Goal: Task Accomplishment & Management: Manage account settings

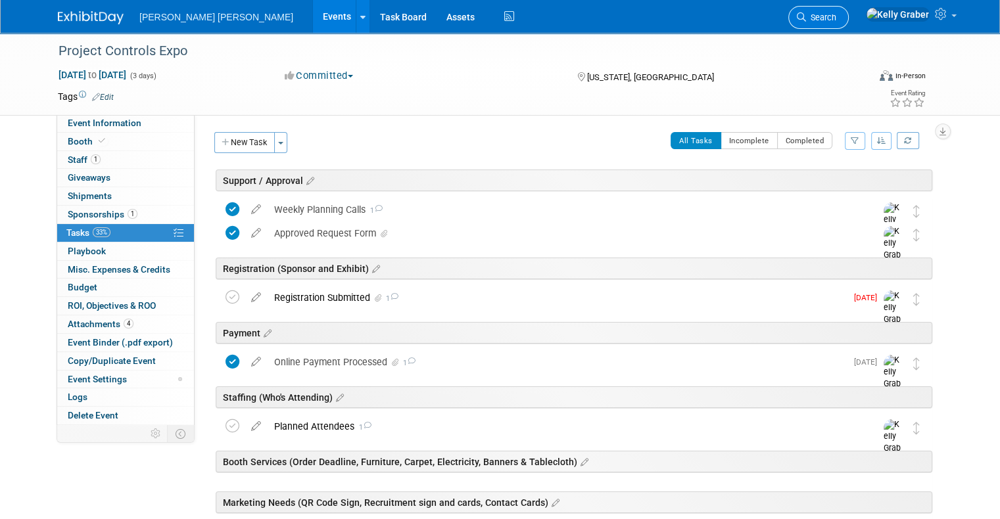
click at [806, 18] on icon at bounding box center [801, 16] width 9 height 9
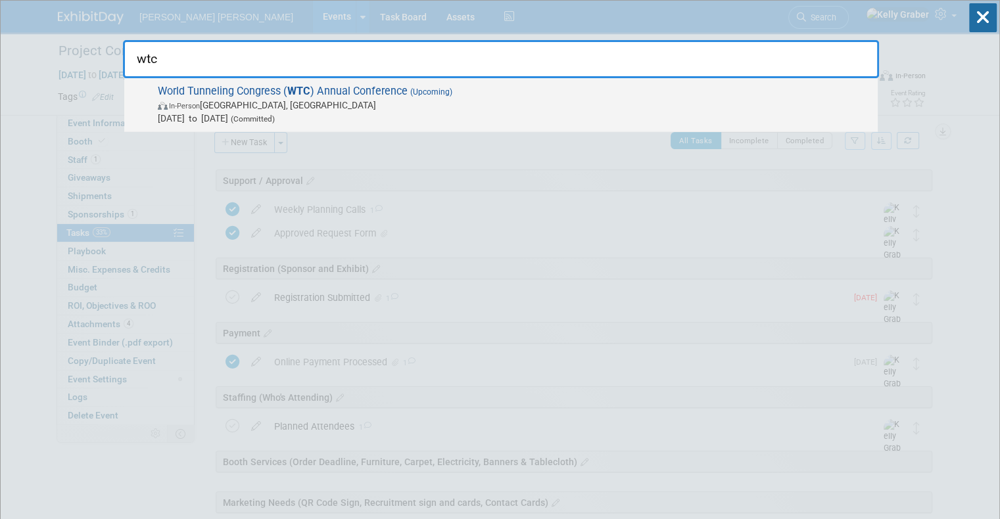
type input "wtc"
click at [266, 99] on span "In-Person Montréal, Canada" at bounding box center [514, 105] width 713 height 13
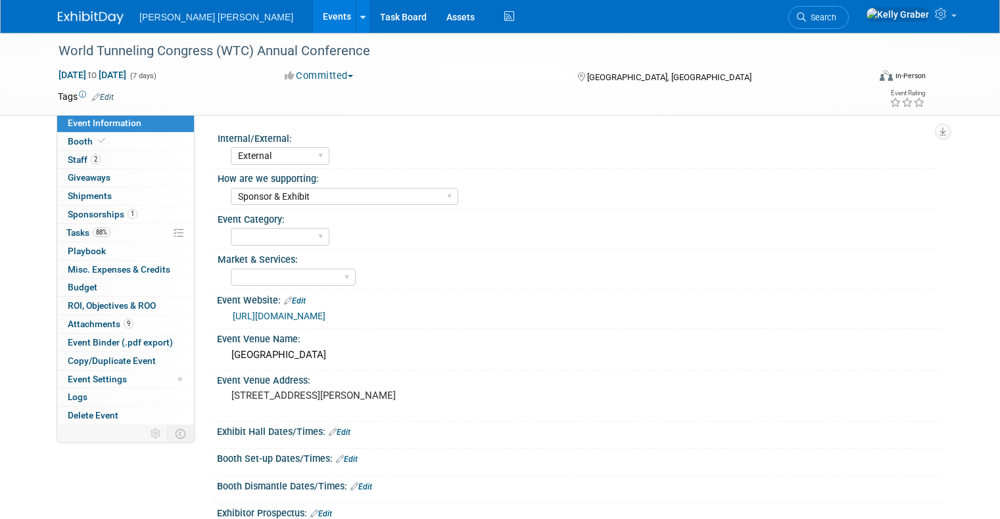
select select "External"
select select "Sponsor & Exhibit"
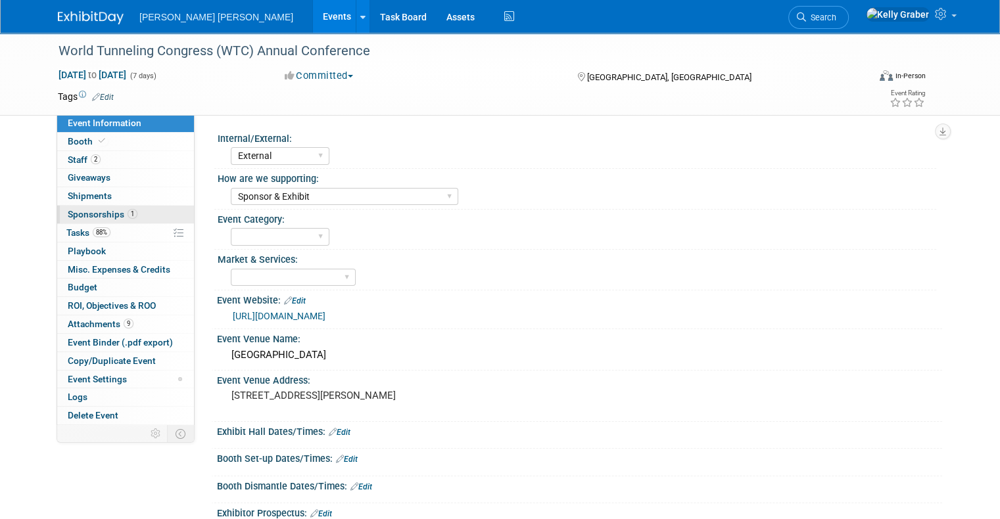
click at [83, 209] on span "Sponsorships 1" at bounding box center [103, 214] width 70 height 11
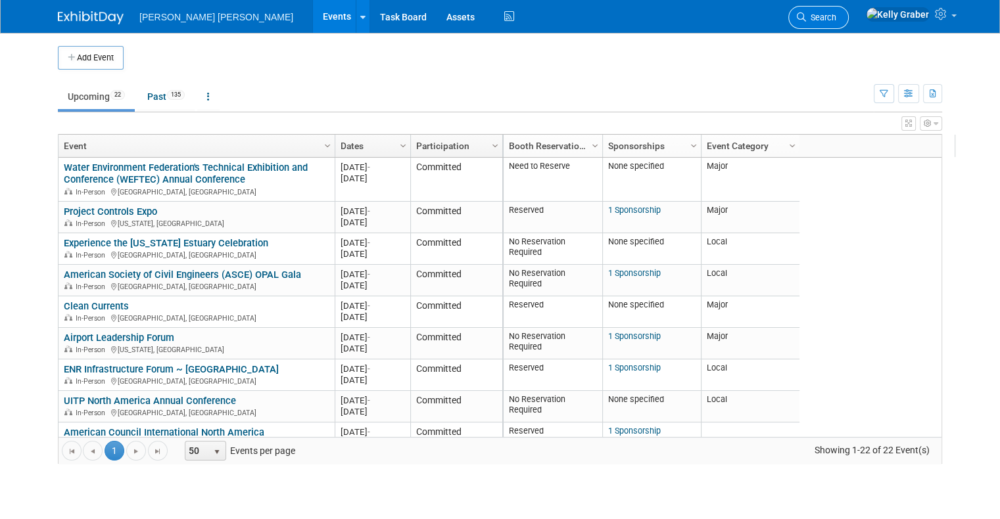
click at [836, 17] on span "Search" at bounding box center [821, 17] width 30 height 10
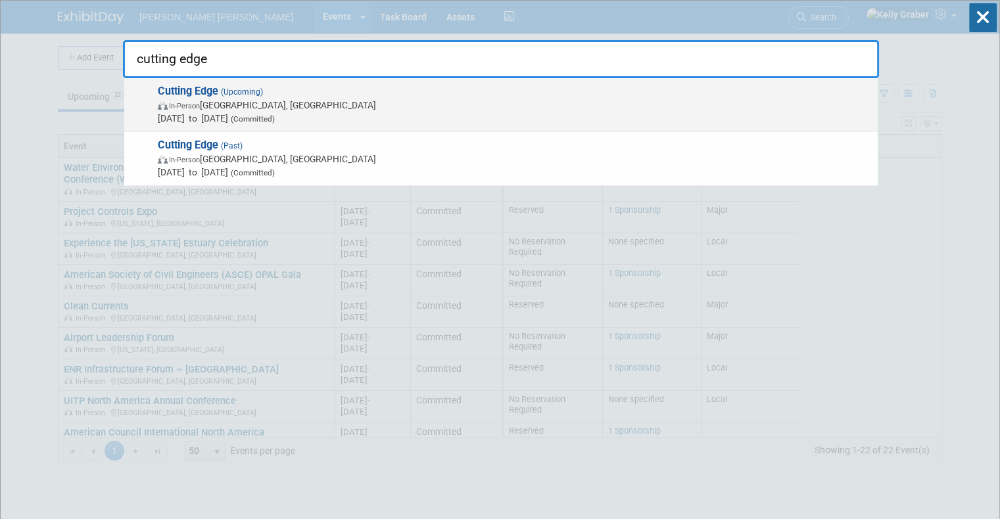
type input "cutting edge"
click at [275, 117] on span "(Committed)" at bounding box center [251, 118] width 47 height 9
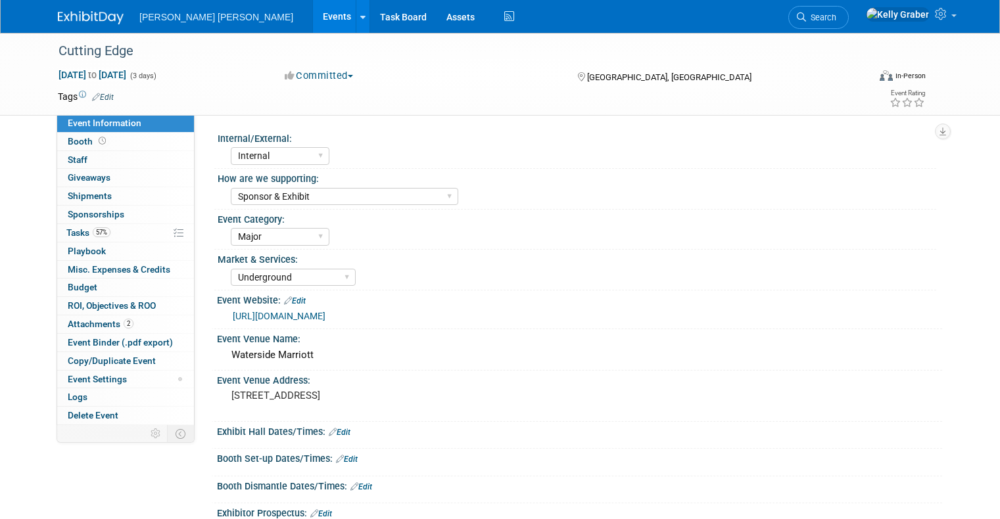
select select "Internal"
select select "Sponsor & Exhibit"
select select "Major"
select select "Underground"
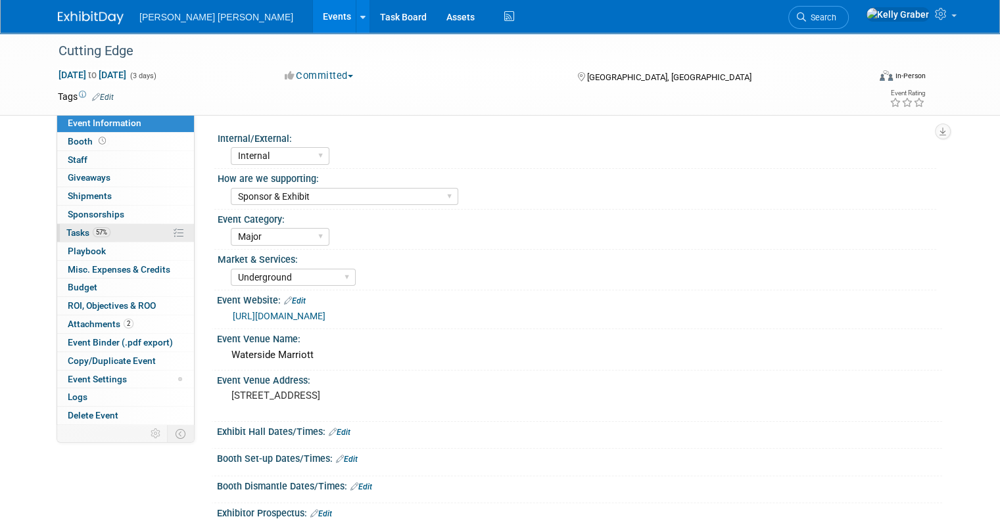
click at [67, 228] on span "Tasks 57%" at bounding box center [88, 232] width 44 height 11
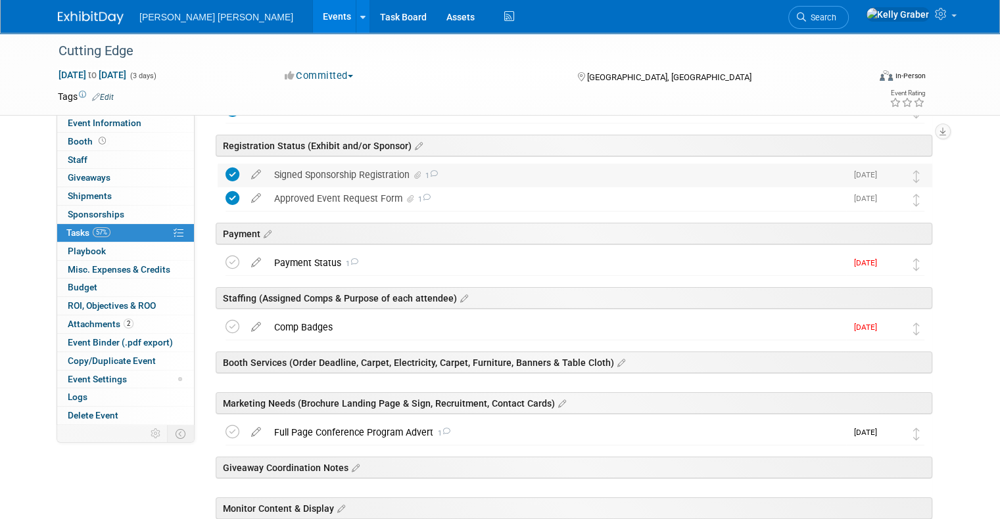
scroll to position [131, 0]
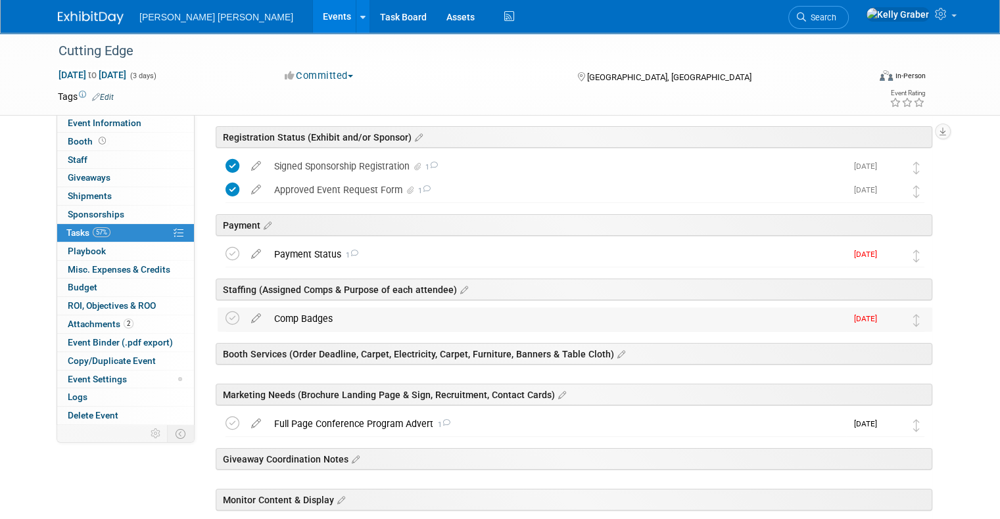
click at [302, 323] on div "Comp Badges" at bounding box center [556, 319] width 578 height 22
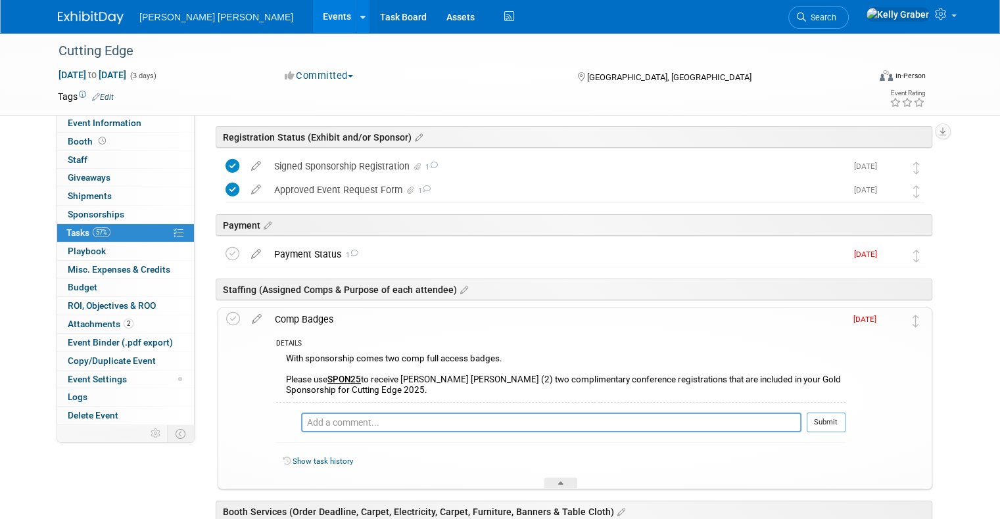
scroll to position [197, 0]
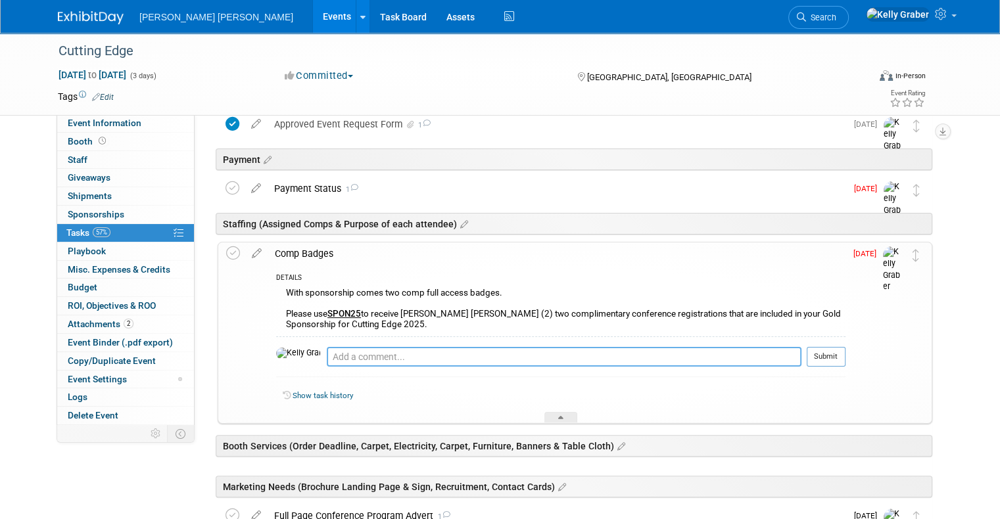
click at [327, 350] on textarea at bounding box center [564, 357] width 475 height 20
click at [327, 358] on textarea at bounding box center [564, 357] width 475 height 20
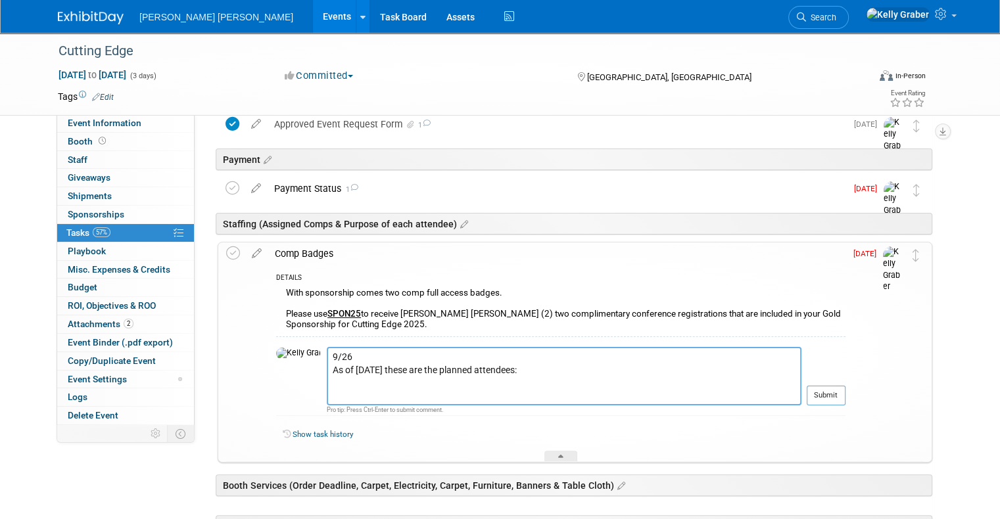
paste textarea
click at [487, 386] on textarea "9/26 As of today these are the planned attendees:" at bounding box center [564, 376] width 475 height 58
paste textarea "Cutting Edge Tunnel Conference - 2025 Attendee Role Jenn Sketchley Conference C…"
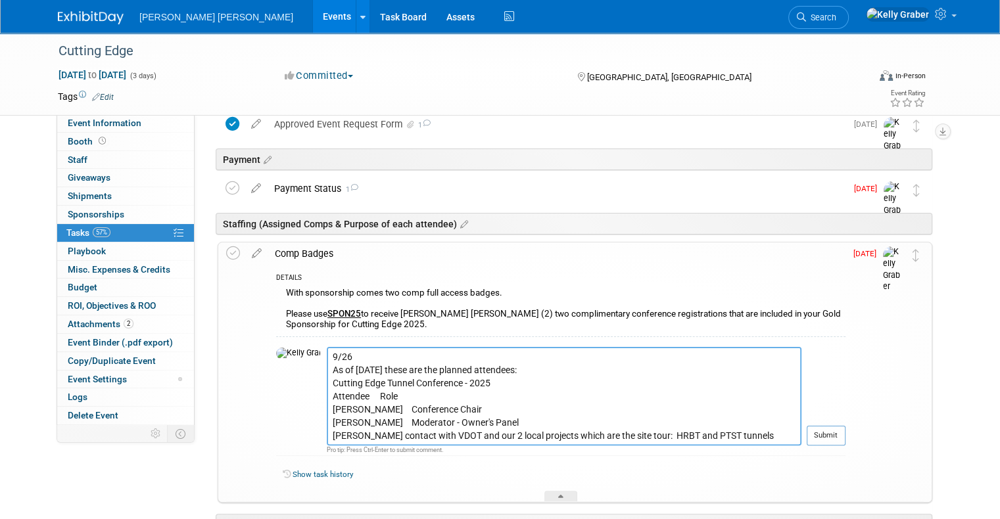
scroll to position [0, 0]
type textarea "9/26 As of today these are the planned attendees: Cutting Edge Tunnel Conferenc…"
click at [845, 430] on button "Submit" at bounding box center [825, 436] width 39 height 20
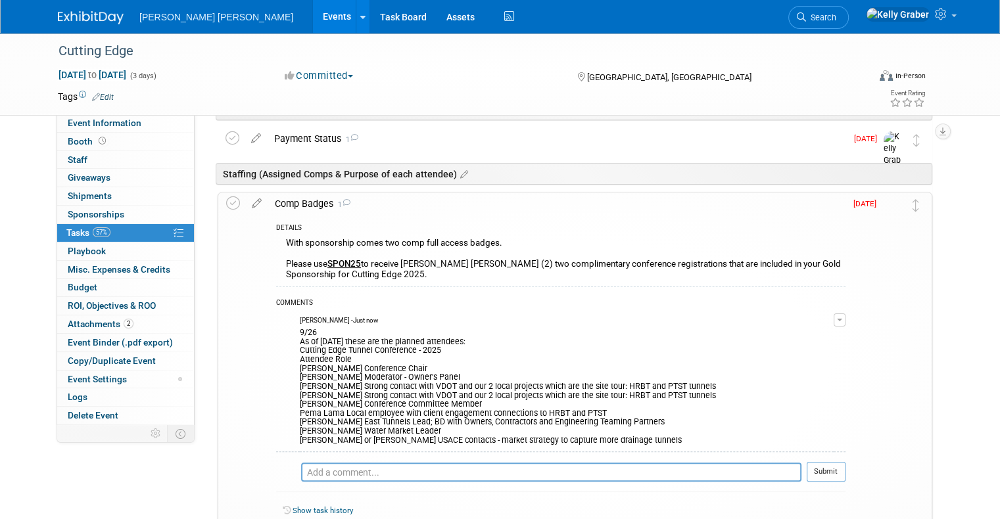
scroll to position [329, 0]
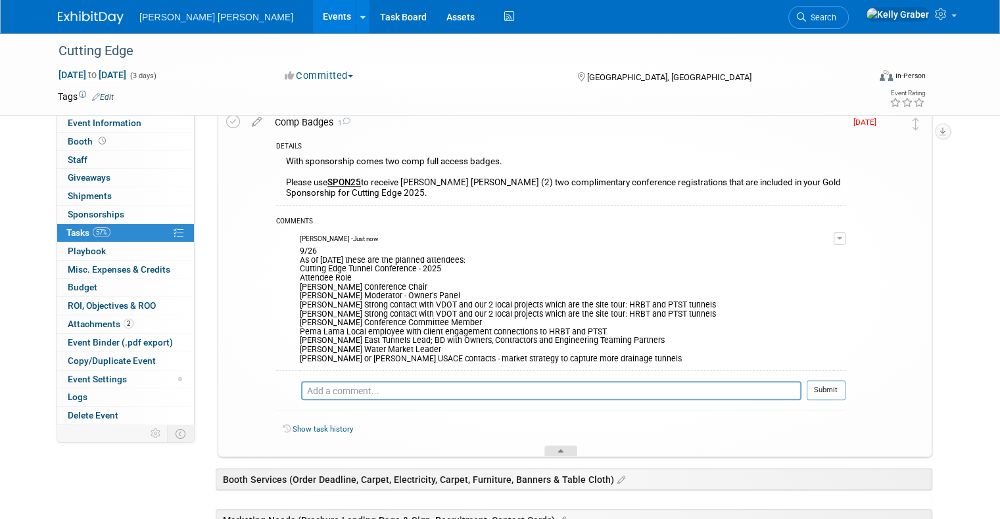
click at [563, 451] on icon at bounding box center [560, 454] width 5 height 8
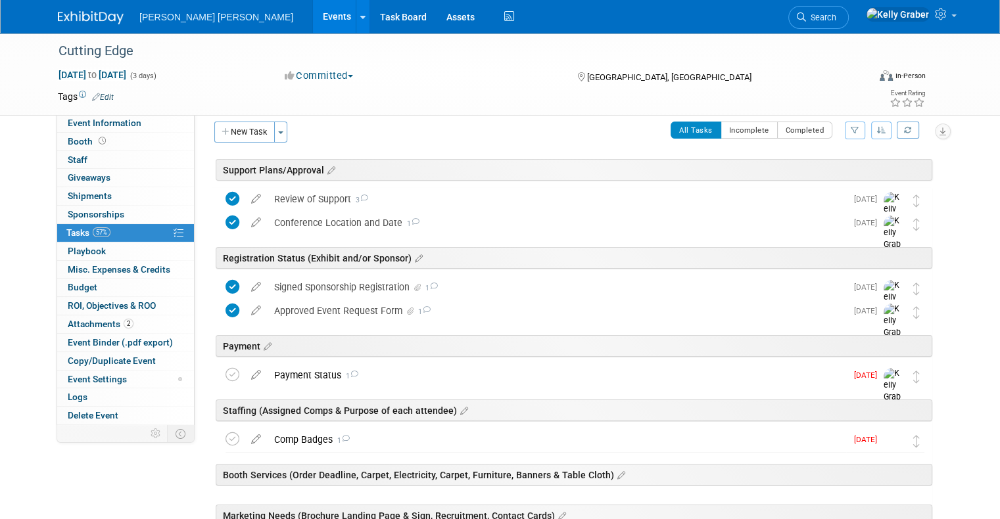
scroll to position [0, 0]
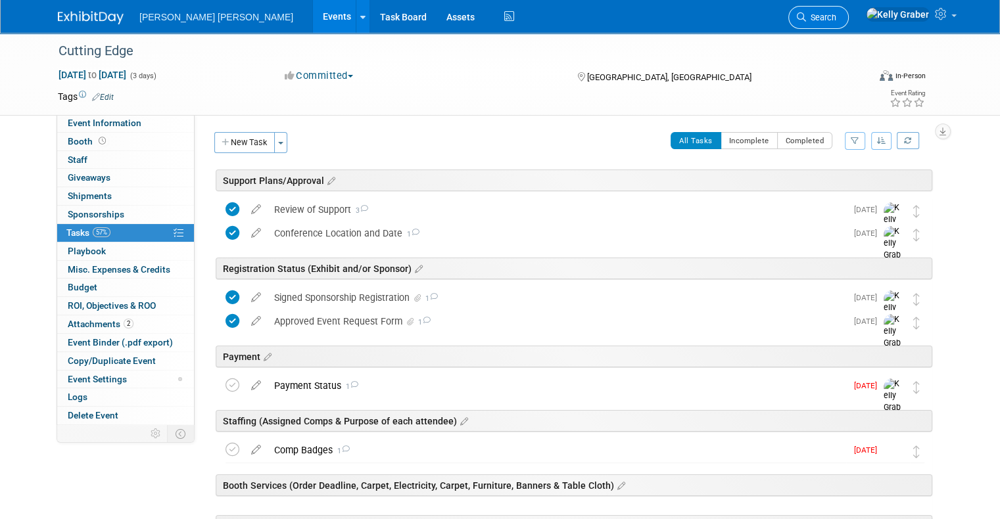
click at [836, 15] on span "Search" at bounding box center [821, 17] width 30 height 10
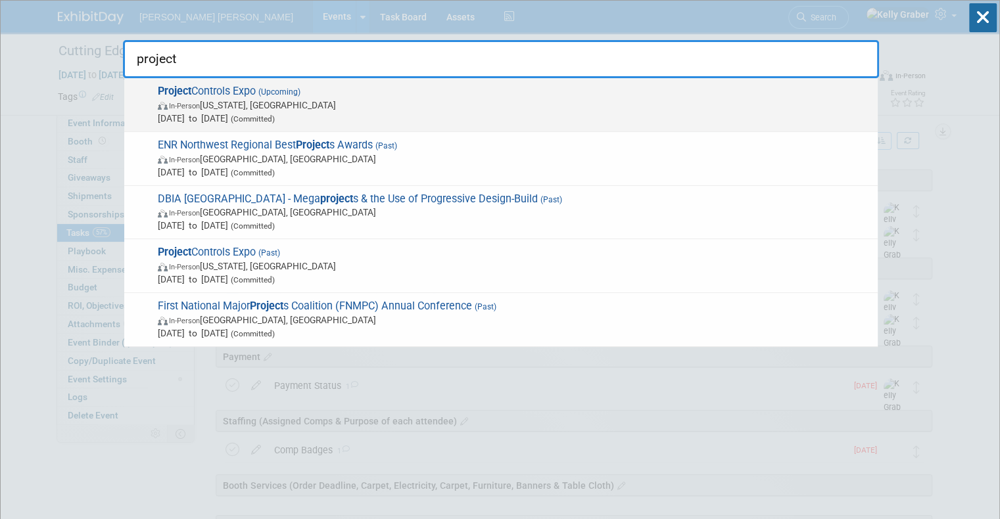
type input "project"
click at [361, 97] on span "Project Controls Expo (Upcoming) In-Person Washington, DC Oct 6, 2025 to Oct 8,…" at bounding box center [512, 105] width 717 height 40
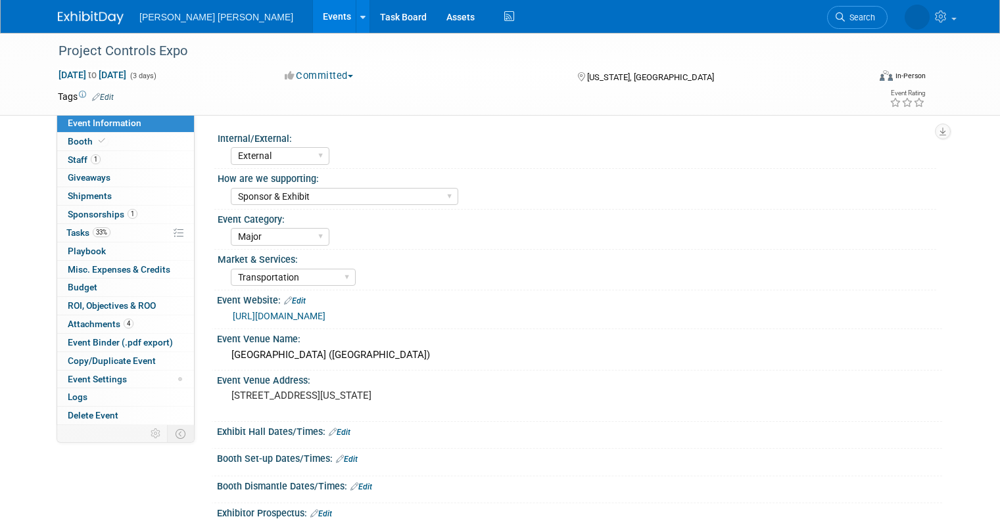
select select "External"
select select "Sponsor & Exhibit"
select select "Major"
select select "Transportation"
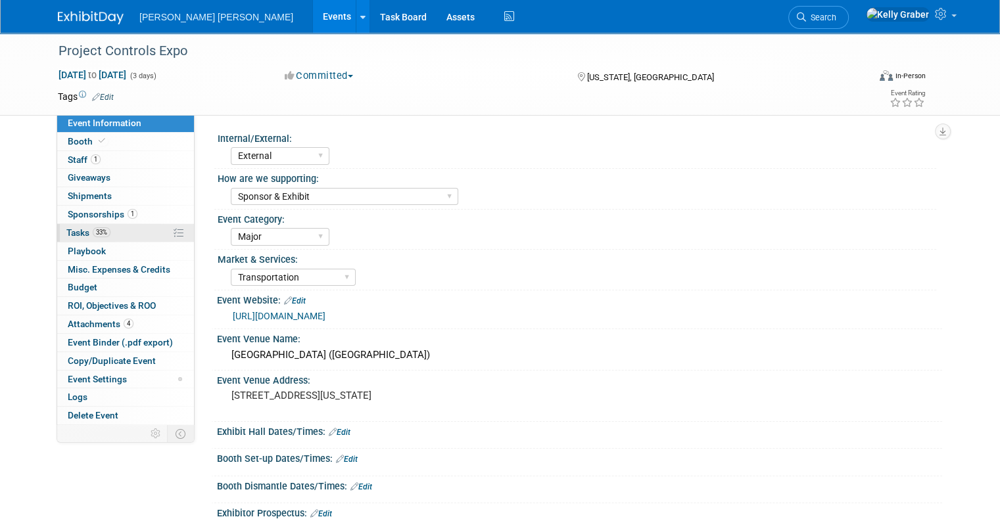
click at [70, 233] on span "Tasks 33%" at bounding box center [88, 232] width 44 height 11
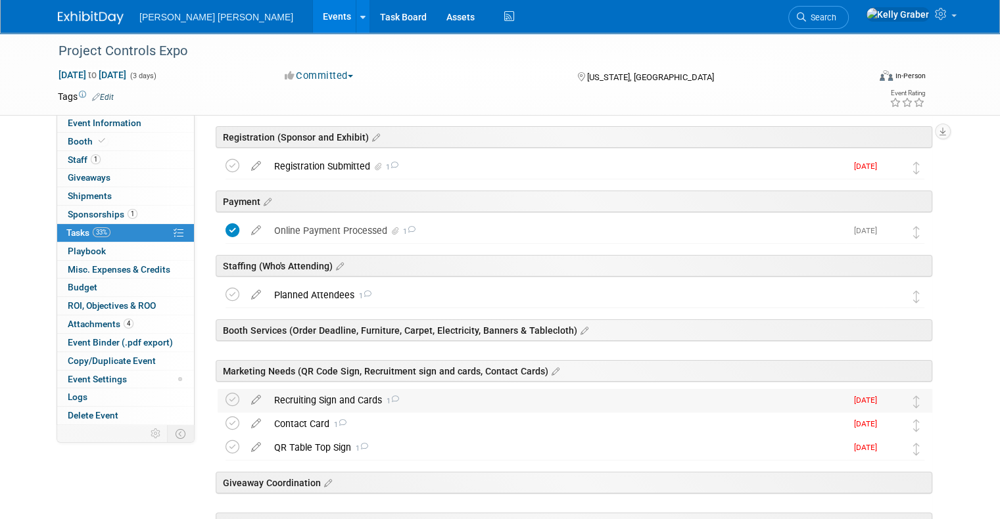
scroll to position [197, 0]
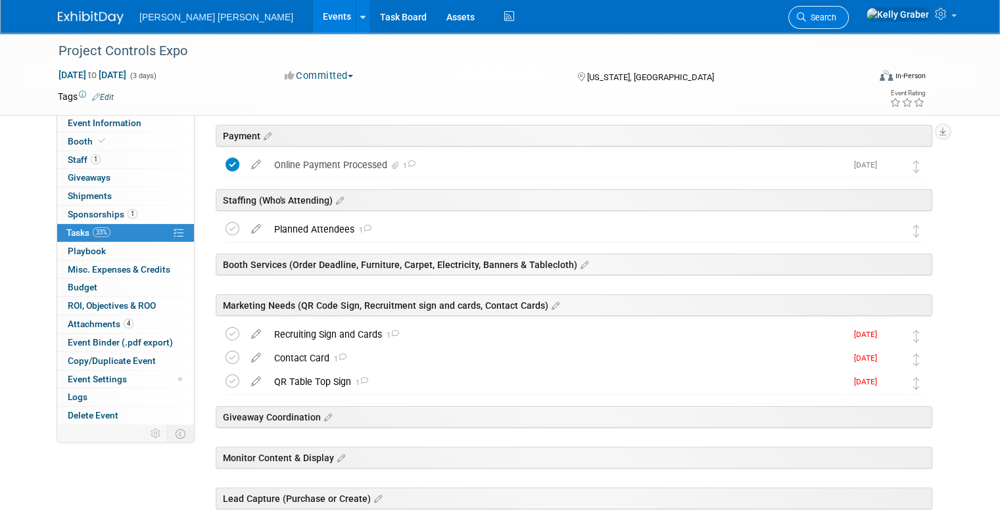
click at [836, 18] on span "Search" at bounding box center [821, 17] width 30 height 10
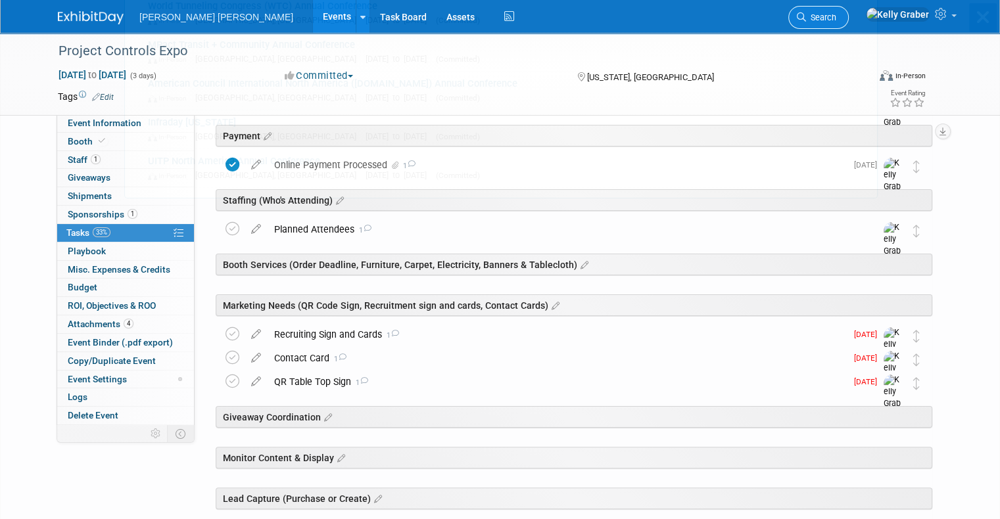
scroll to position [0, 0]
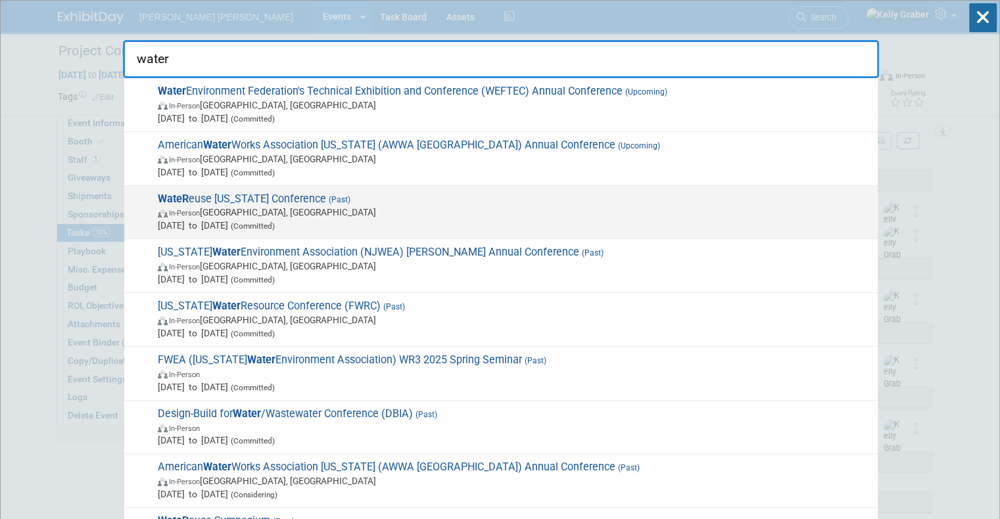
type input "water"
click at [269, 204] on span "WateR euse California Conference (Past) In-Person San Diego, CA Sep 21, 2025 to…" at bounding box center [512, 213] width 717 height 40
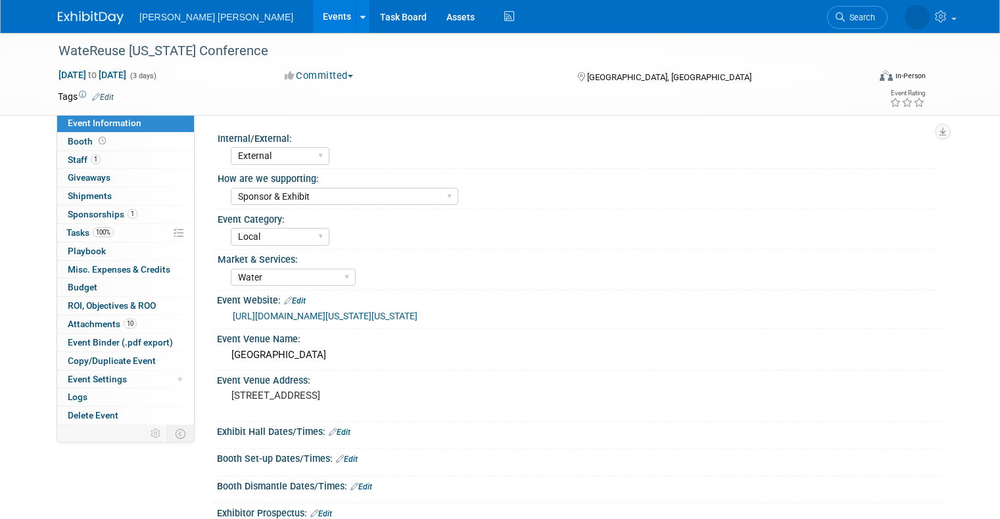
select select "External"
select select "Sponsor & Exhibit"
select select "Local"
select select "Water"
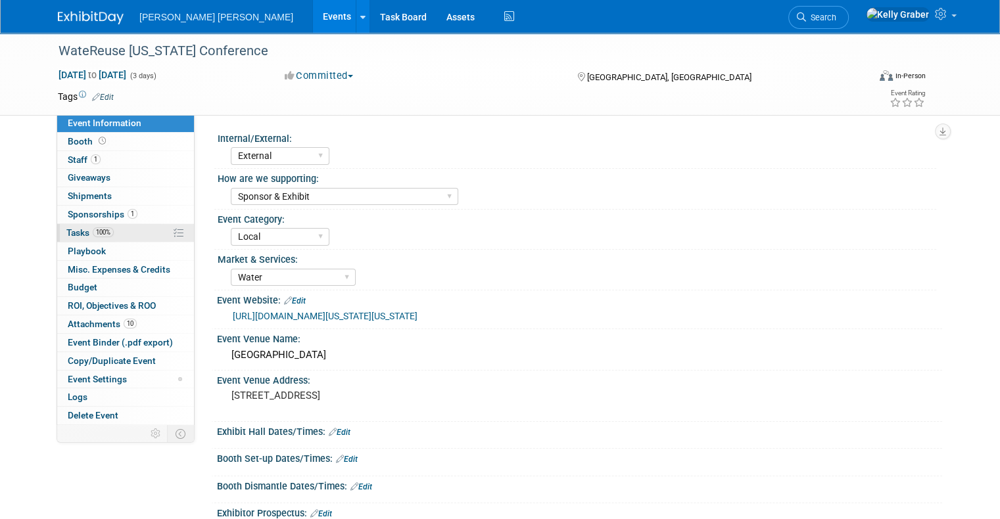
click at [71, 229] on span "Tasks 100%" at bounding box center [89, 232] width 47 height 11
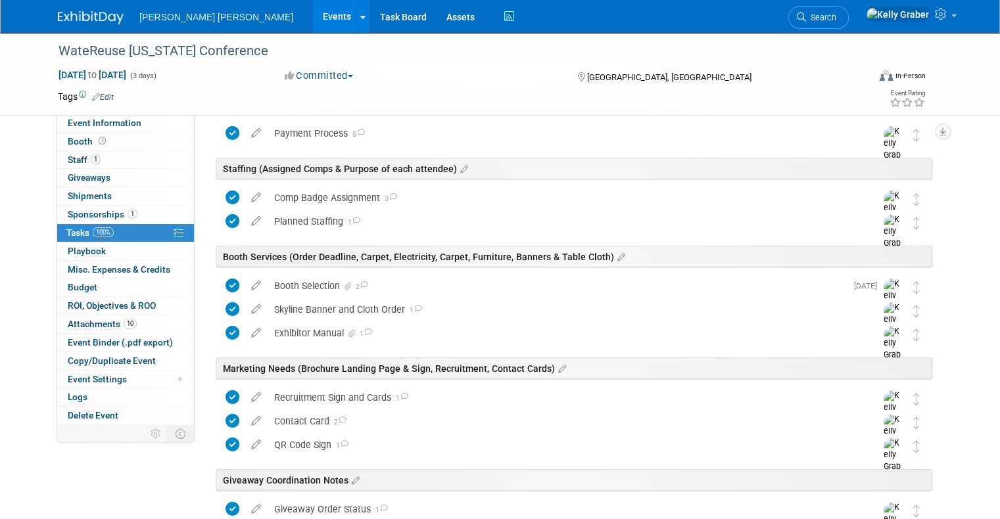
scroll to position [329, 0]
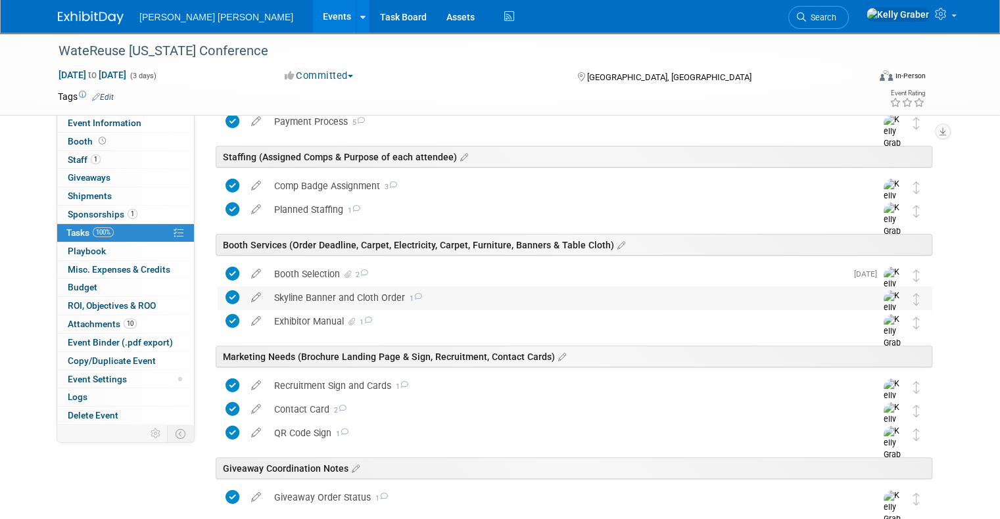
click at [352, 294] on div "Skyline Banner and Cloth Order 1" at bounding box center [562, 298] width 590 height 22
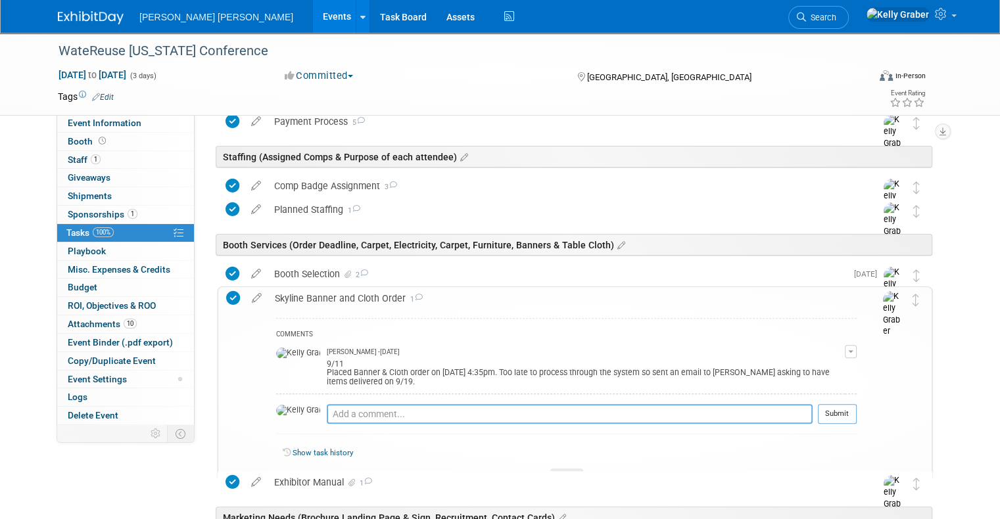
click at [389, 408] on textarea at bounding box center [570, 414] width 486 height 20
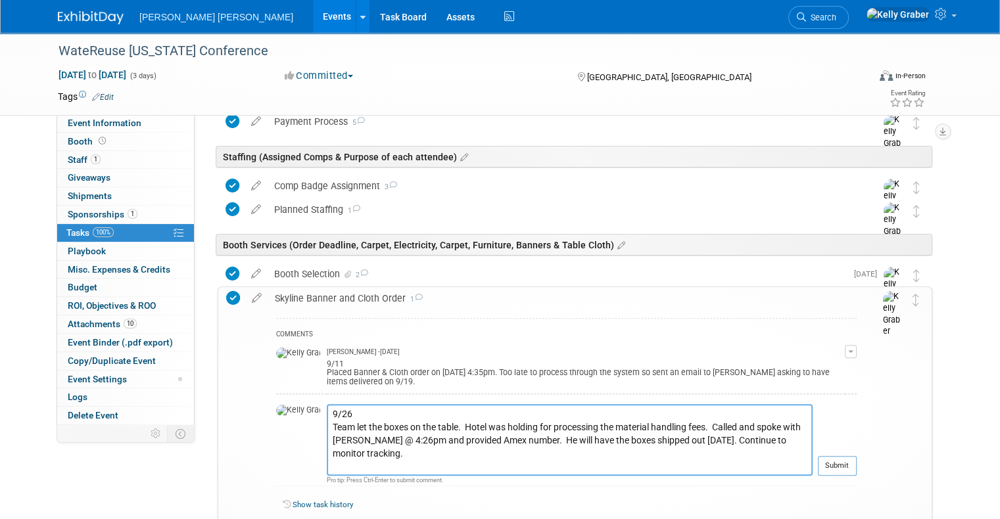
click at [362, 457] on textarea "9/26 Team let the boxes on the table. Hotel was holding for processing the mate…" at bounding box center [570, 440] width 486 height 72
type textarea "9/26 Team let the boxes on the table. Hotel was holding for processing the mate…"
click at [839, 456] on button "Submit" at bounding box center [837, 466] width 39 height 20
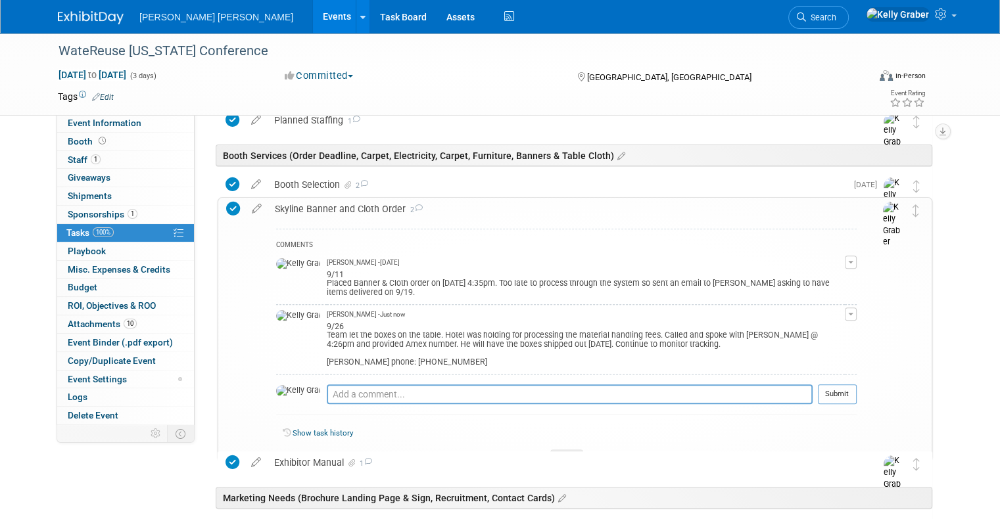
scroll to position [526, 0]
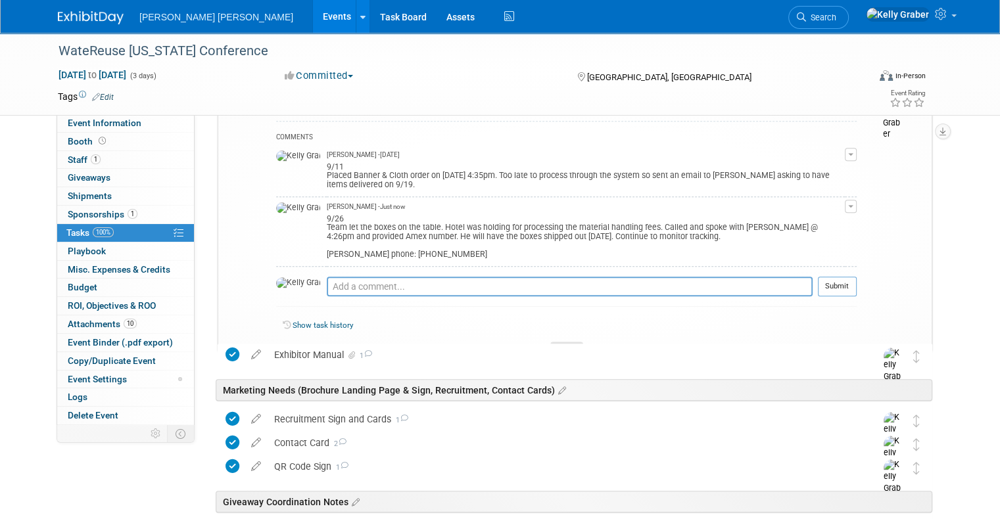
click at [565, 342] on div at bounding box center [566, 347] width 33 height 11
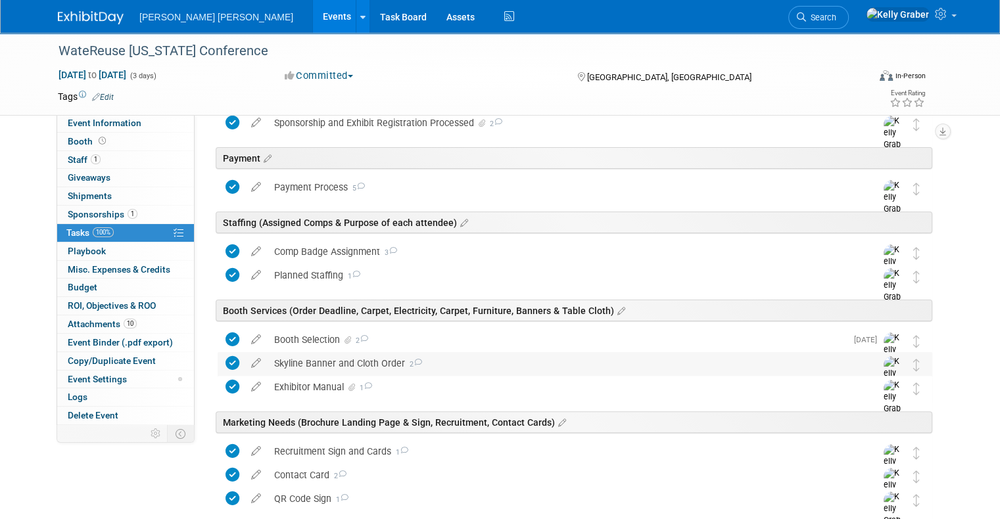
scroll to position [0, 0]
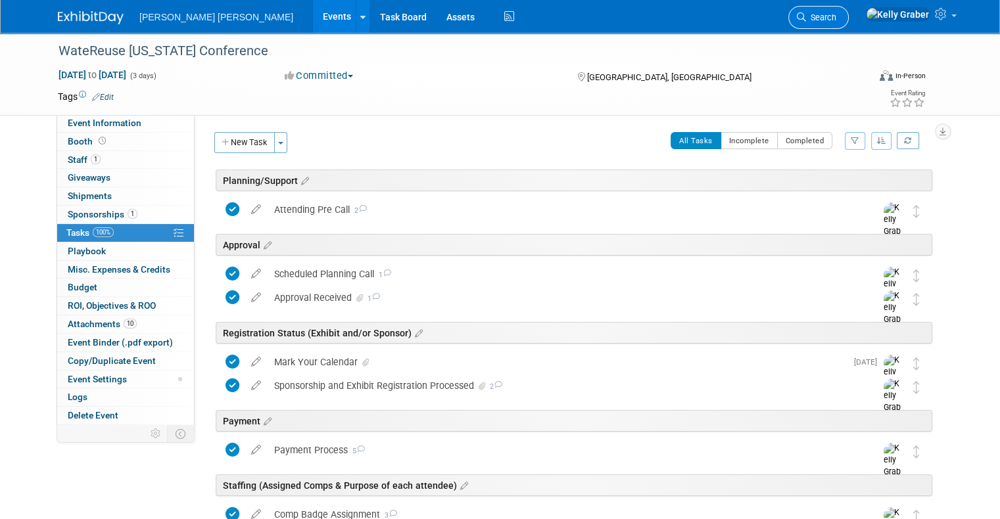
click at [836, 20] on span "Search" at bounding box center [821, 17] width 30 height 10
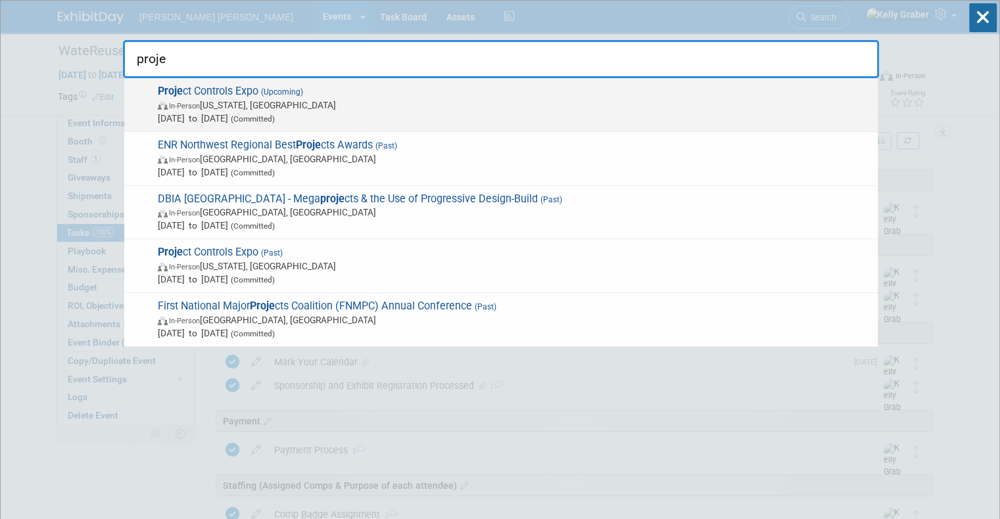
type input "proje"
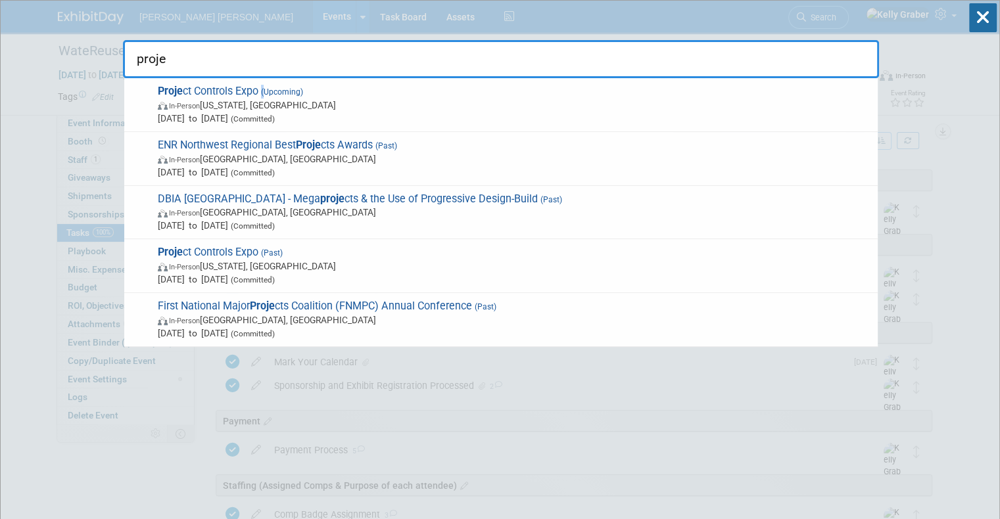
click at [263, 93] on span "(Upcoming)" at bounding box center [280, 91] width 45 height 9
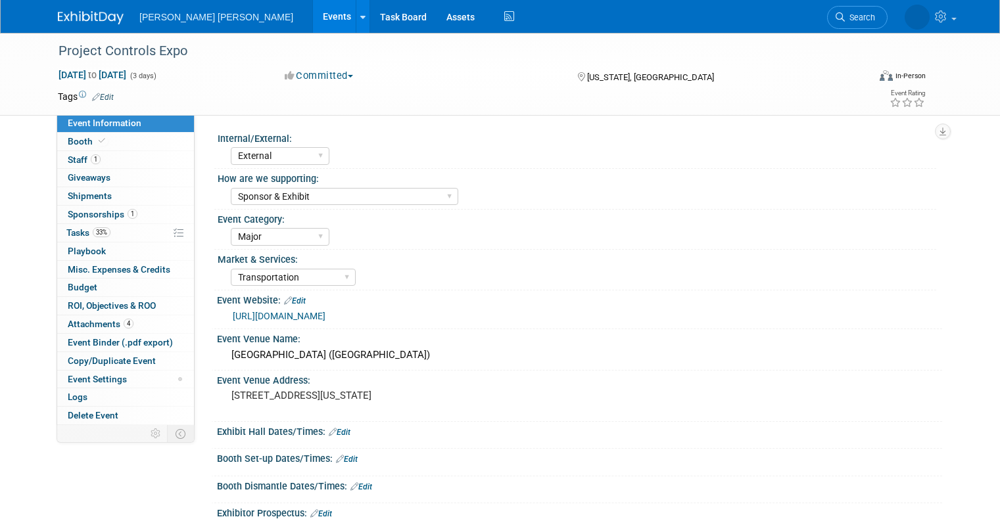
select select "External"
select select "Sponsor & Exhibit"
select select "Major"
select select "Transportation"
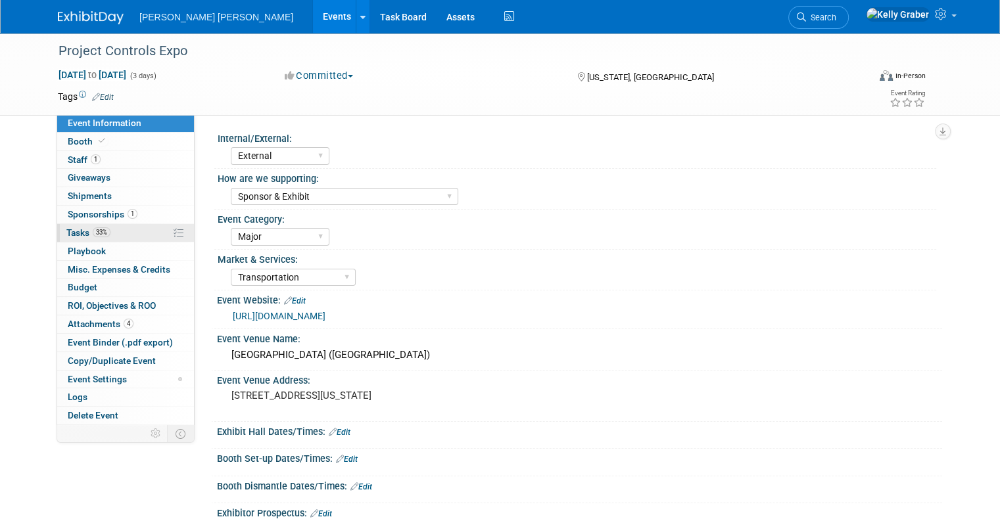
click at [93, 230] on span "33%" at bounding box center [102, 232] width 18 height 10
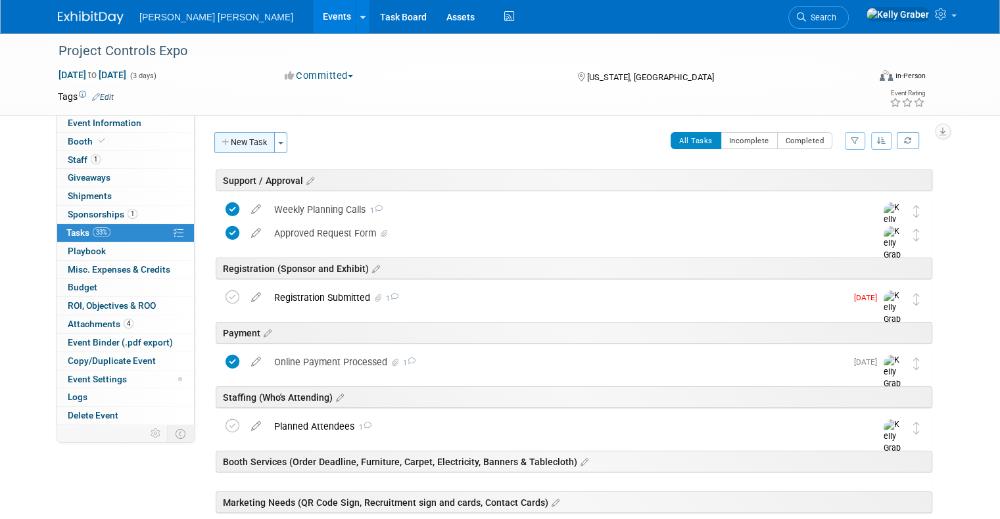
click at [221, 141] on button "New Task" at bounding box center [244, 142] width 60 height 21
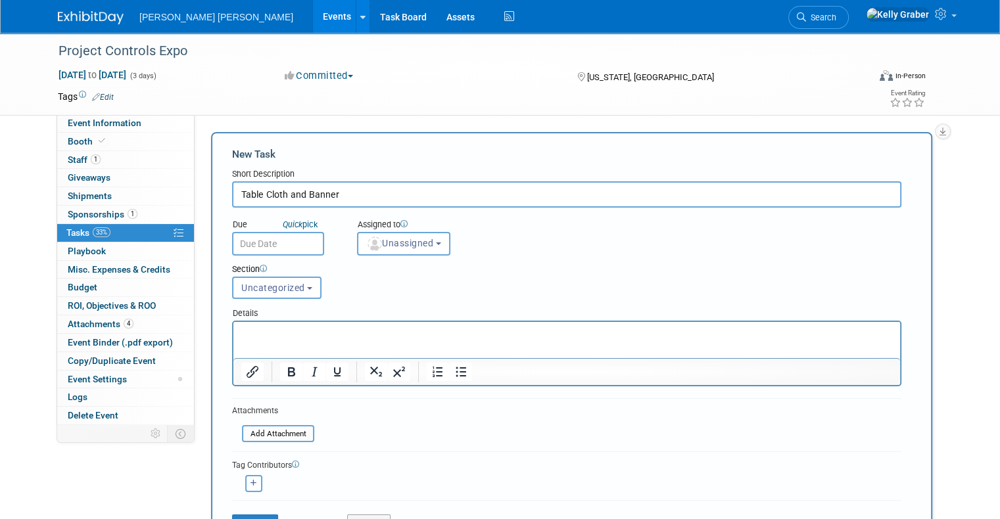
type input "Table Cloth and Banner"
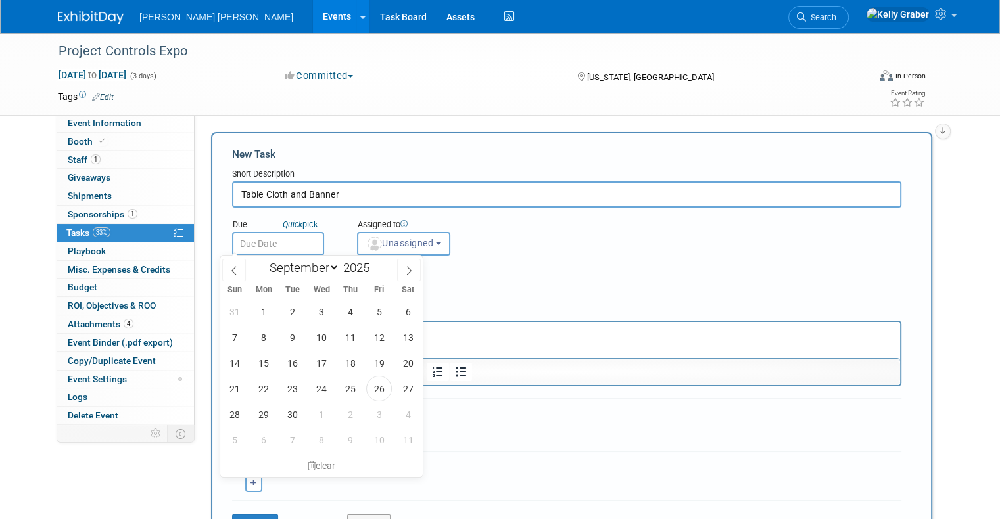
click at [256, 243] on input "text" at bounding box center [278, 244] width 92 height 24
click at [370, 385] on span "26" at bounding box center [379, 389] width 26 height 26
type input "[DATE]"
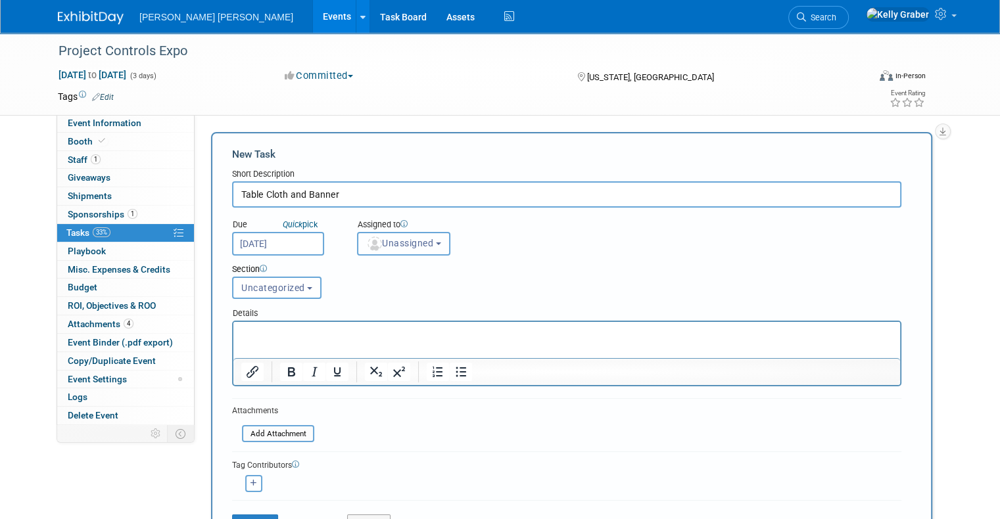
click at [373, 246] on span "Unassigned" at bounding box center [399, 243] width 67 height 11
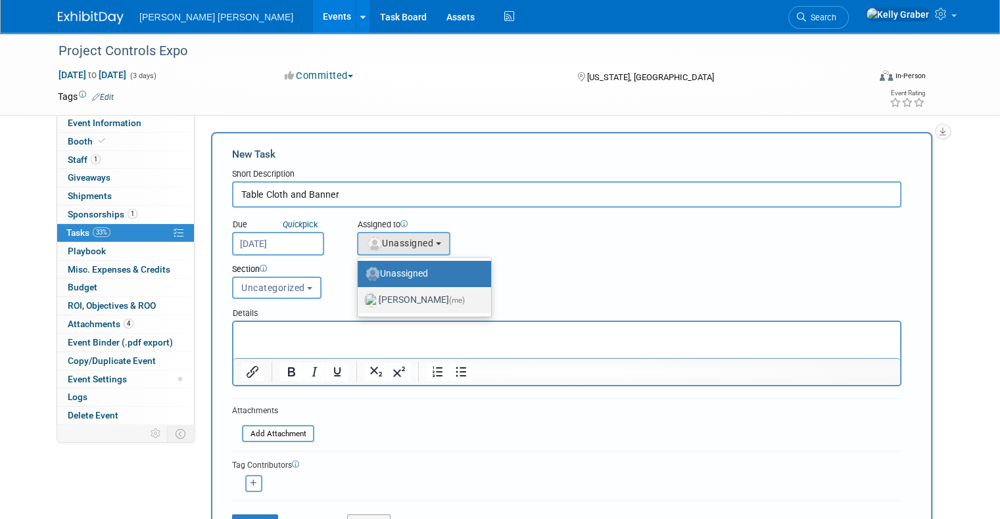
click at [386, 304] on label "[PERSON_NAME] (me)" at bounding box center [421, 300] width 114 height 21
click at [359, 303] on input "[PERSON_NAME] (me)" at bounding box center [355, 298] width 9 height 9
select select "ec37184c-c01f-4f21-939d-fe7fd02e2e7e"
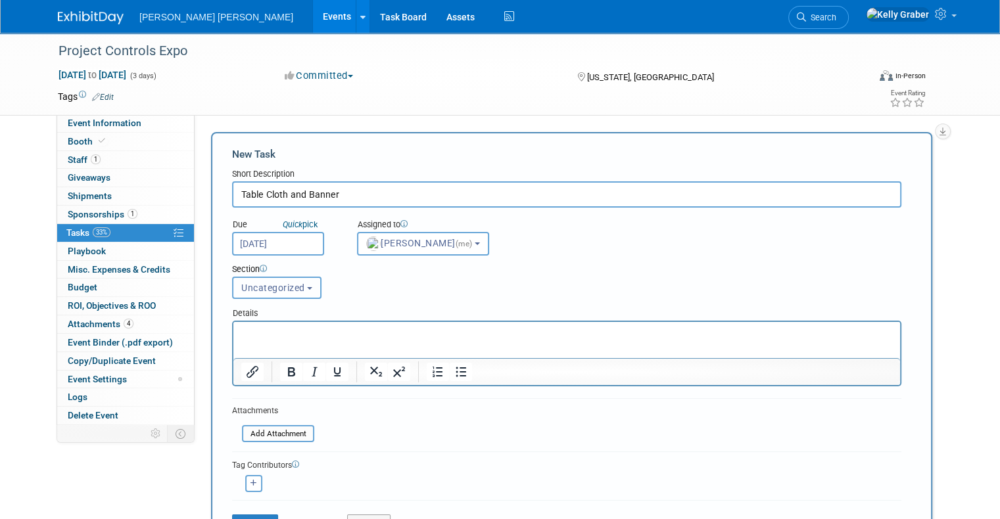
click at [278, 289] on span "Uncategorized" at bounding box center [273, 288] width 64 height 11
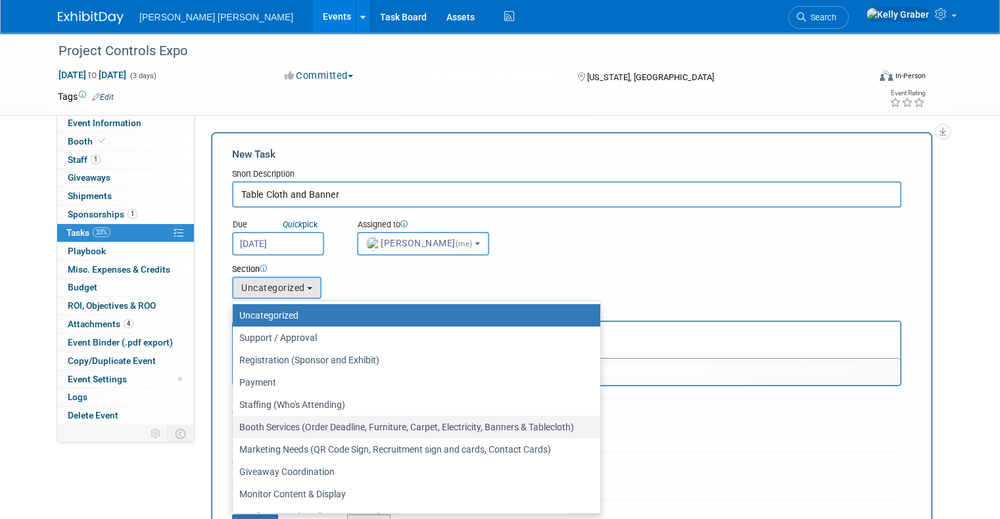
click at [276, 427] on label "Booth Services (Order Deadline, Furniture, Carpet, Electricity, Banners & Table…" at bounding box center [413, 427] width 348 height 17
click at [235, 427] on input "Booth Services (Order Deadline, Furniture, Carpet, Electricity, Banners & Table…" at bounding box center [230, 427] width 9 height 9
select select "11274711"
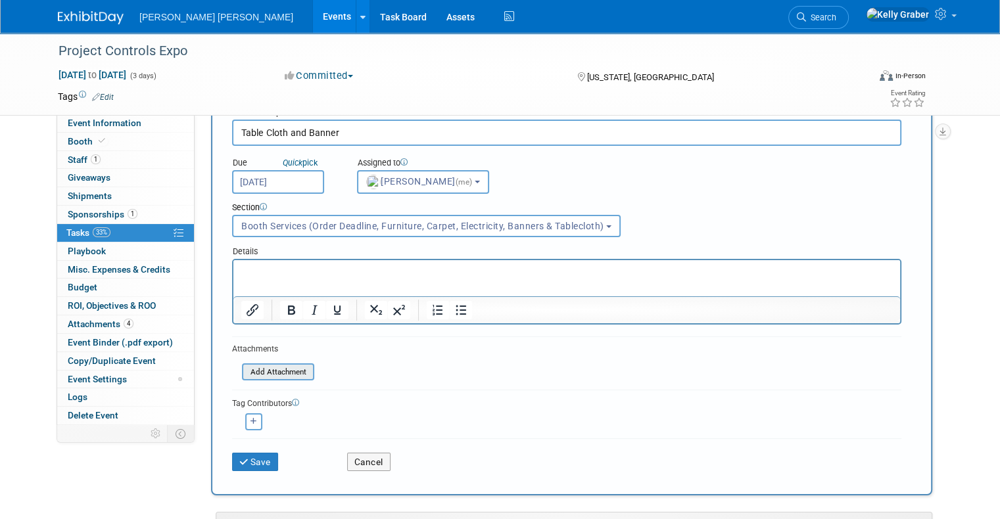
scroll to position [131, 0]
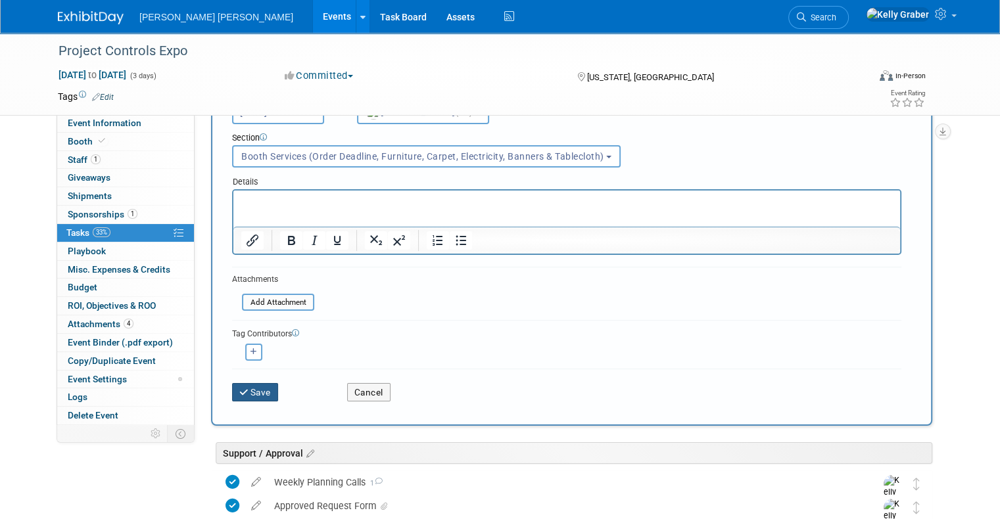
click at [247, 389] on button "Save" at bounding box center [255, 392] width 46 height 18
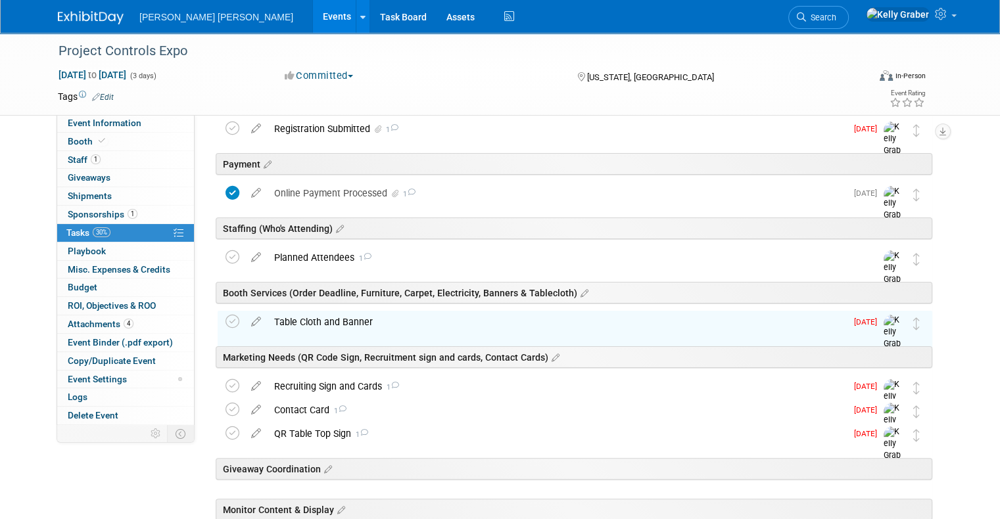
scroll to position [263, 0]
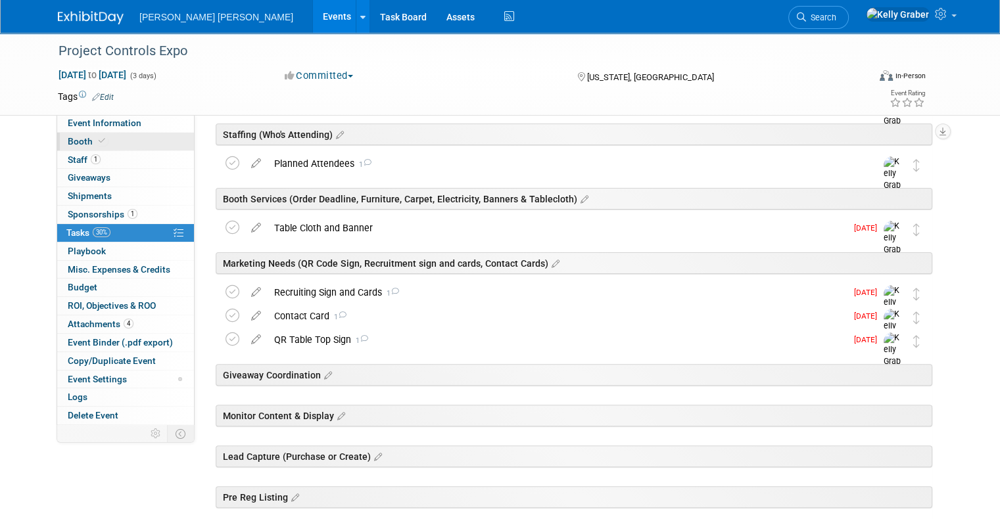
click at [68, 139] on span "Booth" at bounding box center [88, 141] width 40 height 11
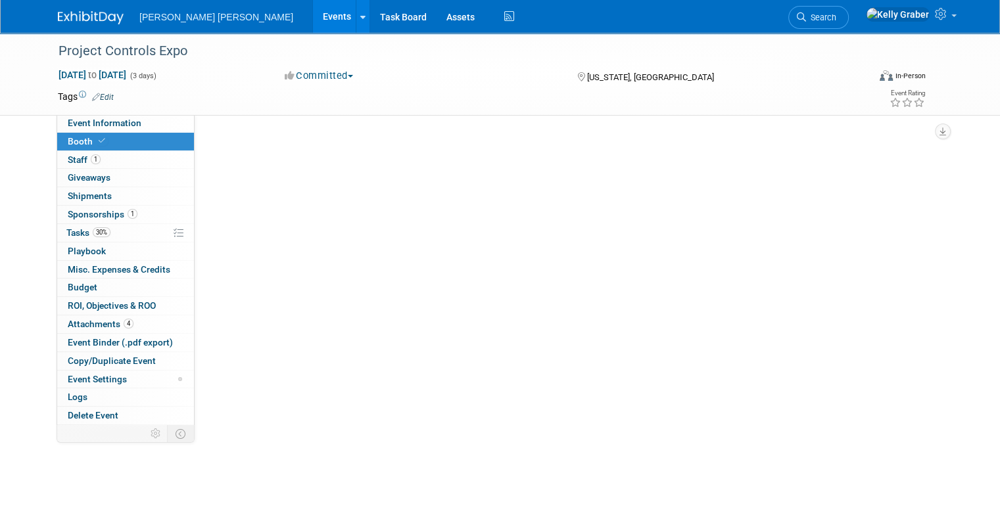
scroll to position [0, 0]
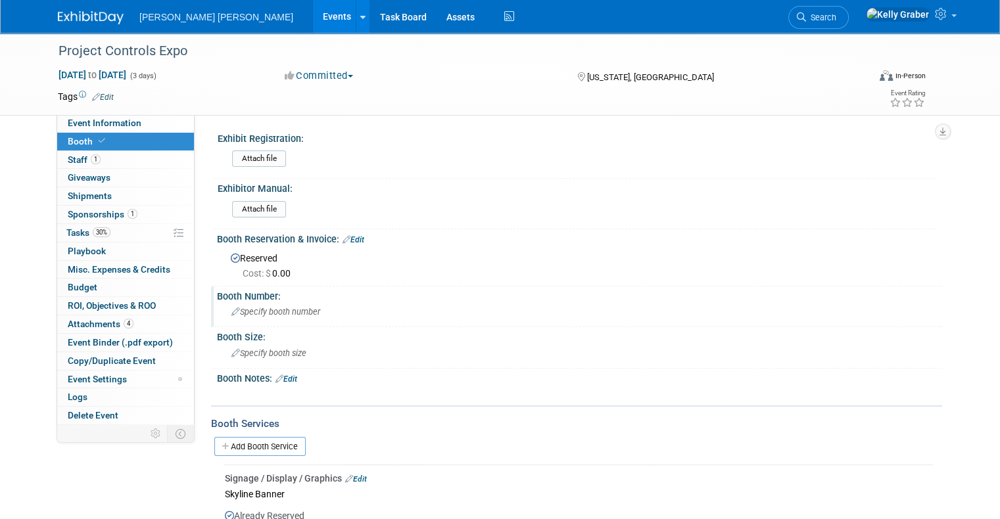
click at [275, 319] on div "Specify booth number" at bounding box center [579, 312] width 705 height 20
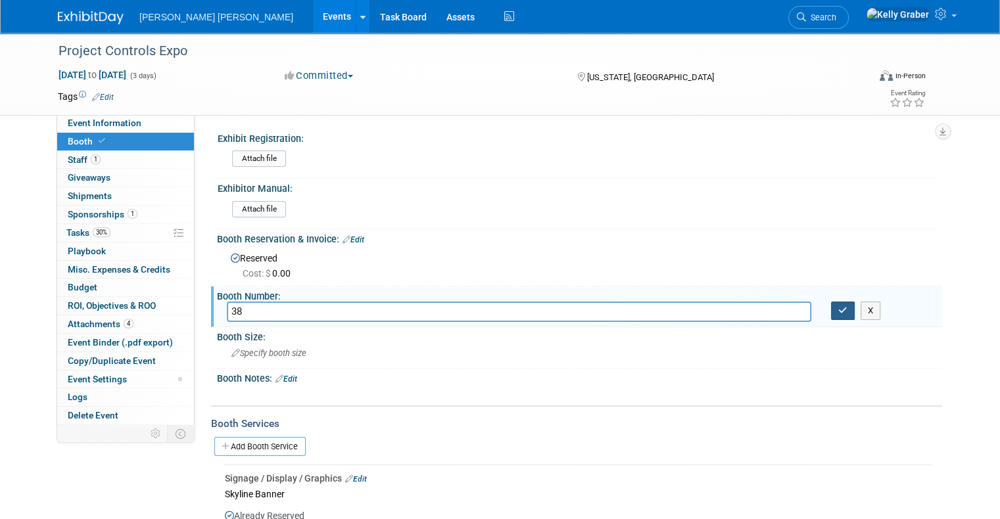
type input "38"
click at [852, 304] on button "button" at bounding box center [843, 311] width 24 height 18
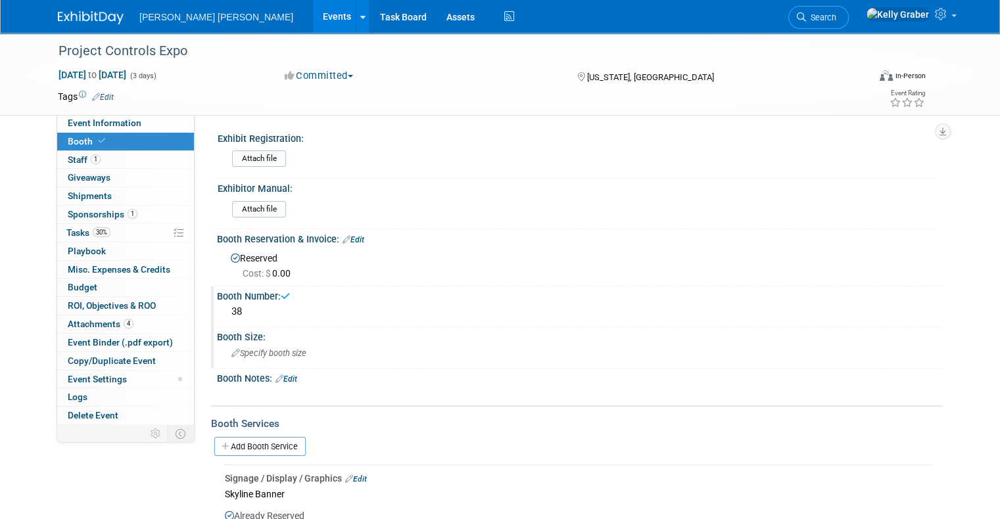
click at [284, 350] on span "Specify booth size" at bounding box center [268, 353] width 75 height 10
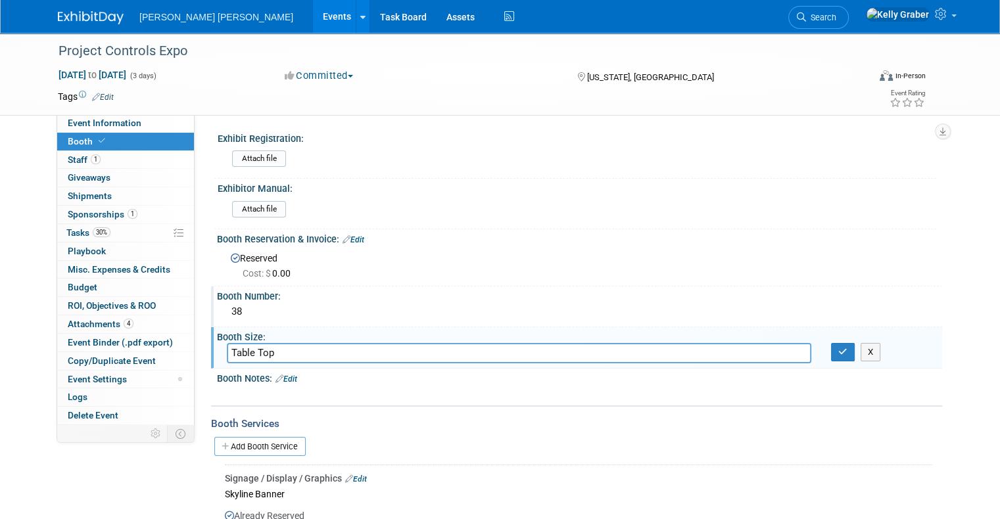
type input "Table Top"
click at [864, 348] on div "X" at bounding box center [881, 352] width 101 height 18
click at [839, 352] on button "button" at bounding box center [843, 352] width 24 height 18
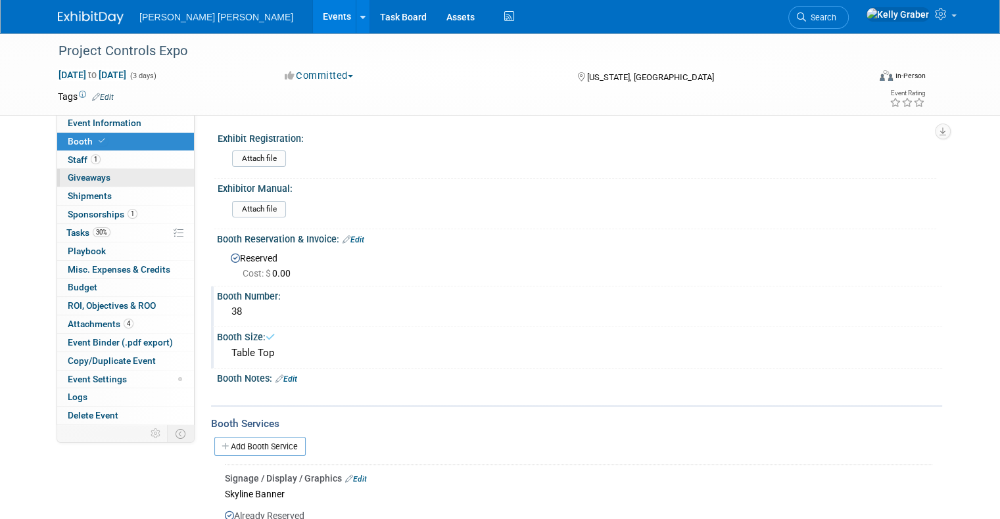
click at [109, 175] on link "0 Giveaways 0" at bounding box center [125, 178] width 137 height 18
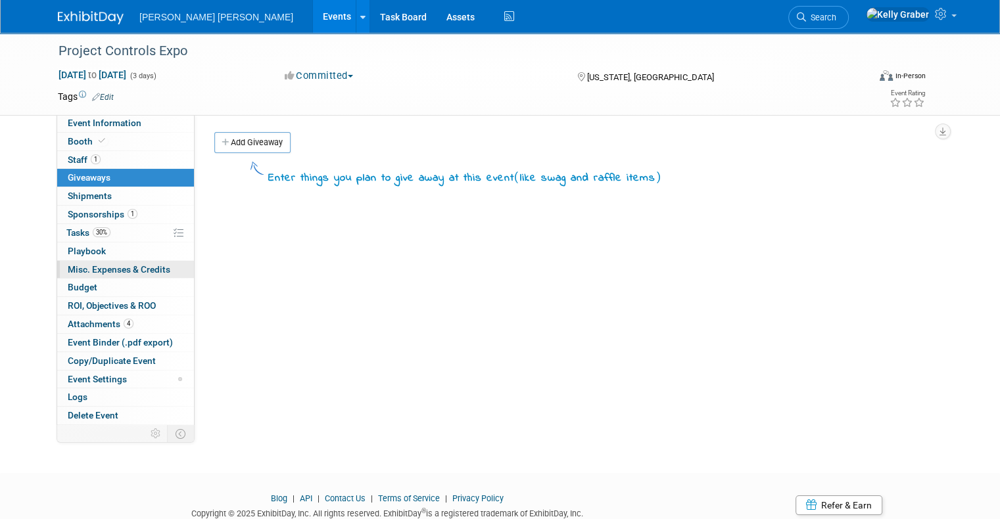
click at [78, 270] on span "Misc. Expenses & Credits 0" at bounding box center [119, 269] width 103 height 11
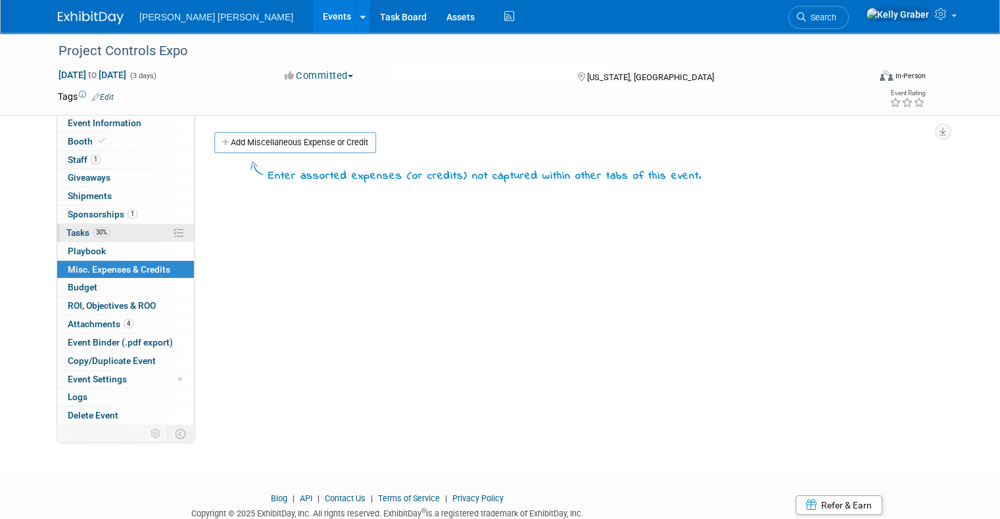
click at [72, 227] on span "Tasks 30%" at bounding box center [88, 232] width 44 height 11
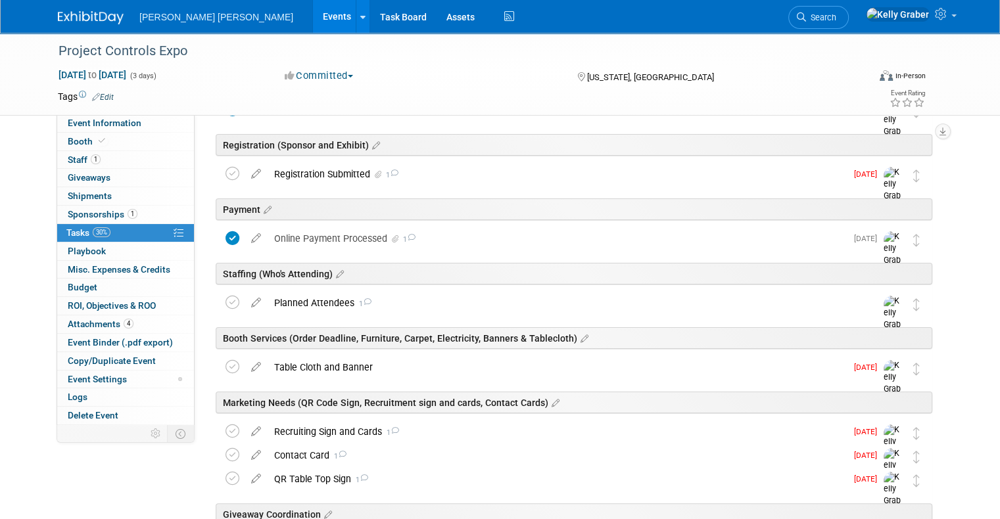
scroll to position [131, 0]
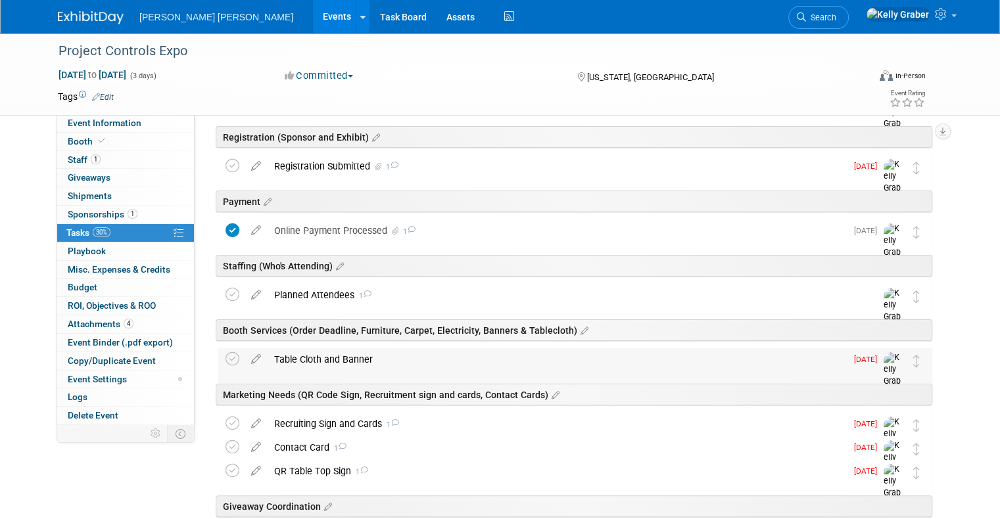
click at [321, 358] on div "Table Cloth and Banner" at bounding box center [556, 359] width 578 height 22
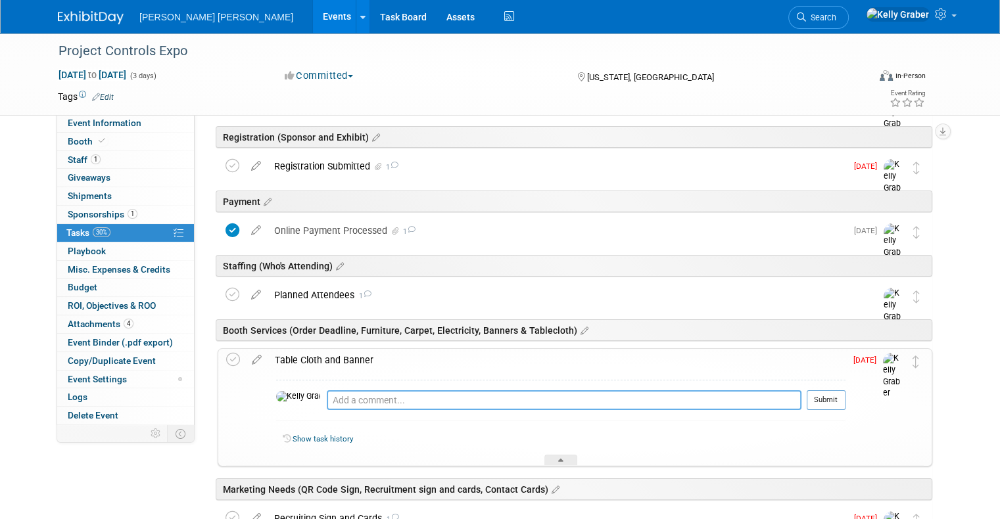
click at [333, 401] on textarea at bounding box center [564, 400] width 475 height 20
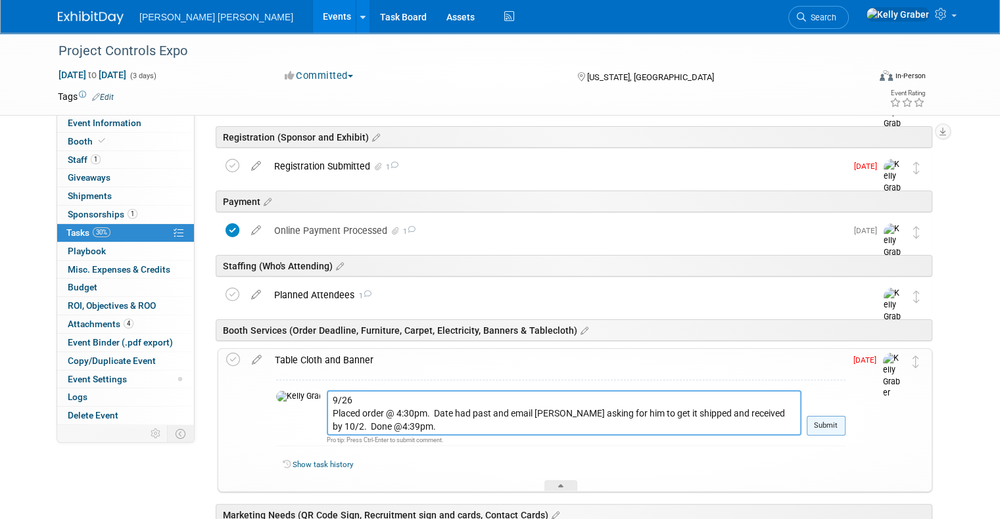
type textarea "9/26 Placed order @ 4:30pm. Date had past and email [PERSON_NAME] asking for hi…"
click at [845, 428] on button "Submit" at bounding box center [825, 426] width 39 height 20
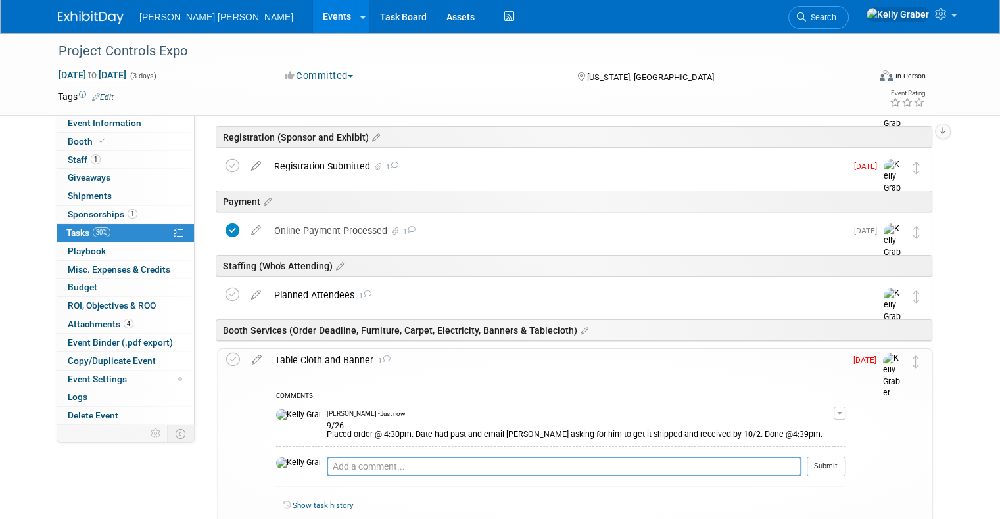
click at [215, 350] on div "Project Controls Expo [US_STATE], [GEOGRAPHIC_DATA] [DATE] to [DATE] (Going) We…" at bounding box center [571, 489] width 721 height 846
click at [226, 356] on icon at bounding box center [233, 360] width 14 height 14
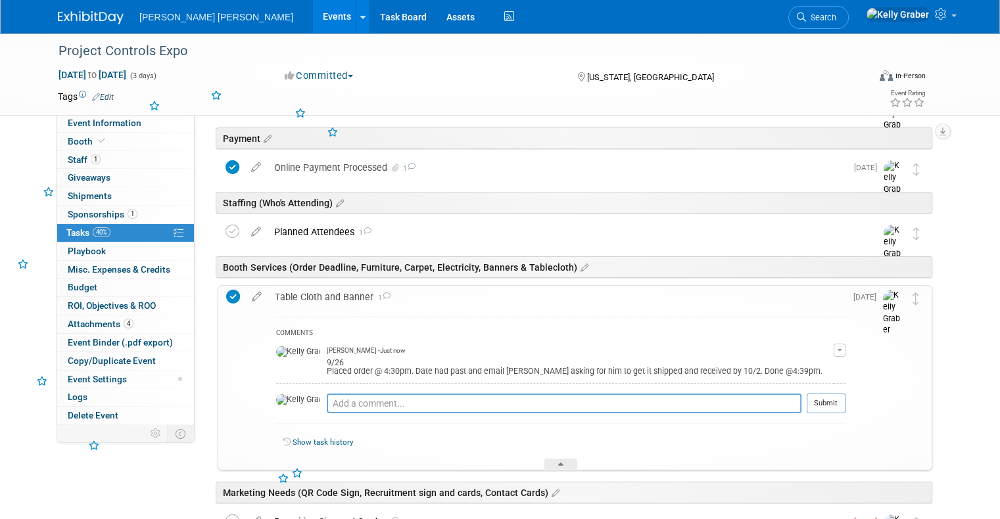
scroll to position [263, 0]
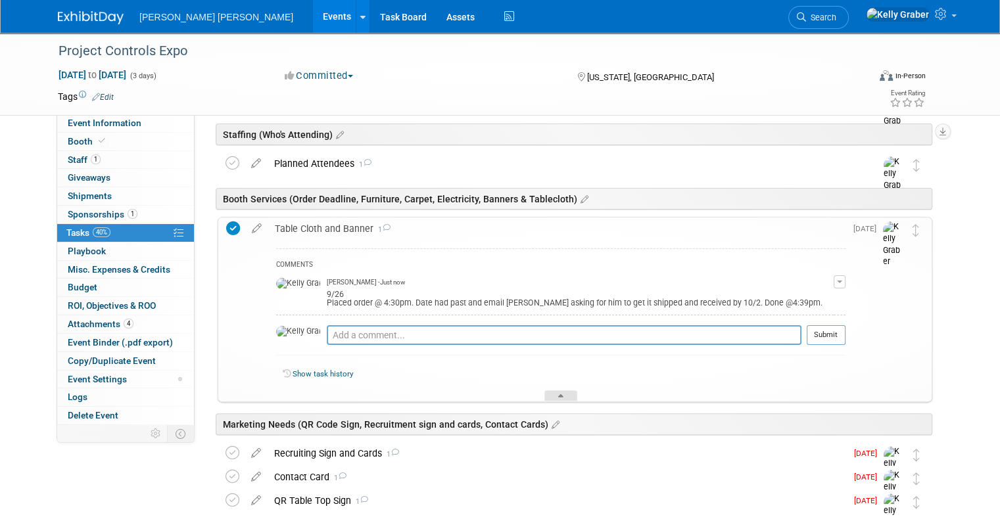
click at [562, 390] on div at bounding box center [560, 395] width 33 height 11
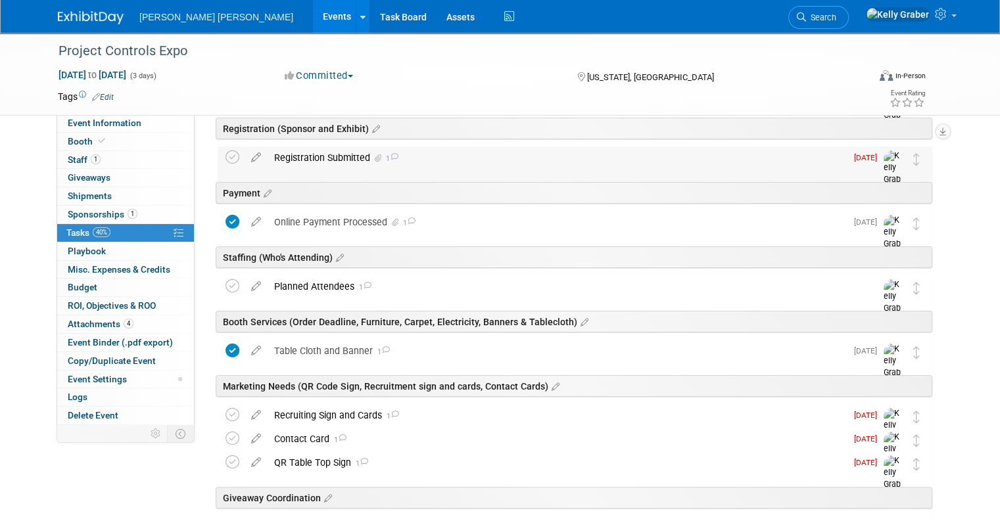
scroll to position [0, 0]
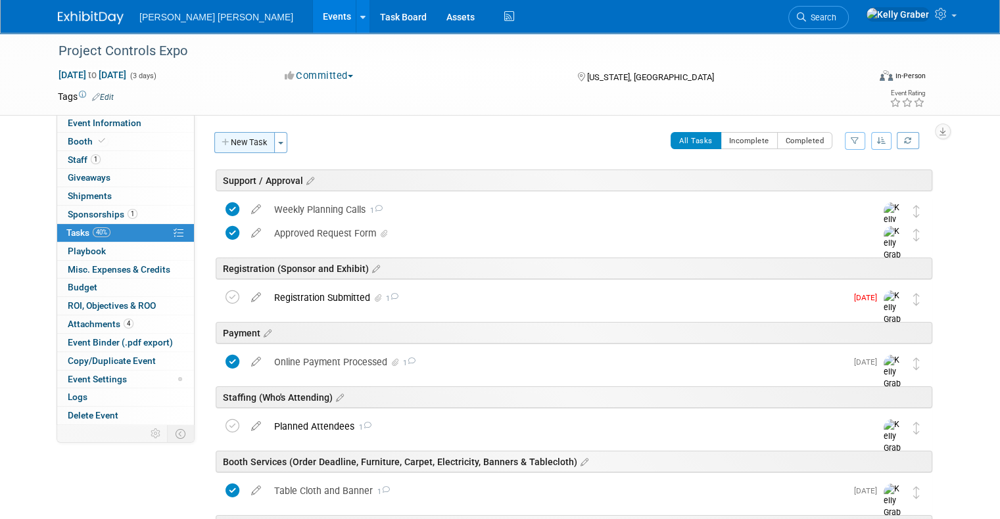
click at [256, 135] on button "New Task" at bounding box center [244, 142] width 60 height 21
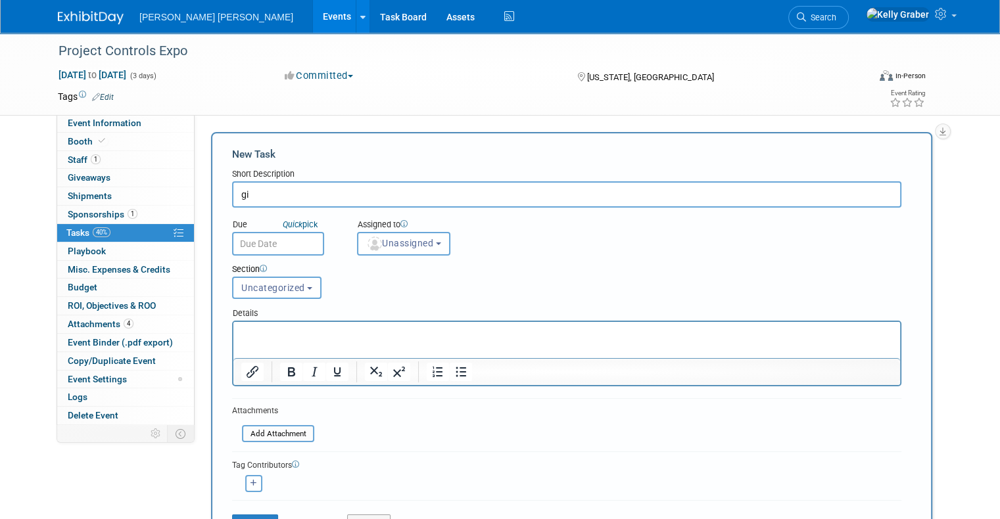
type input "g"
type input "Giveaways Status"
click at [263, 250] on body "[PERSON_NAME] [PERSON_NAME] Events Add Event Bulk Upload Events Shareable Event…" at bounding box center [500, 259] width 1000 height 519
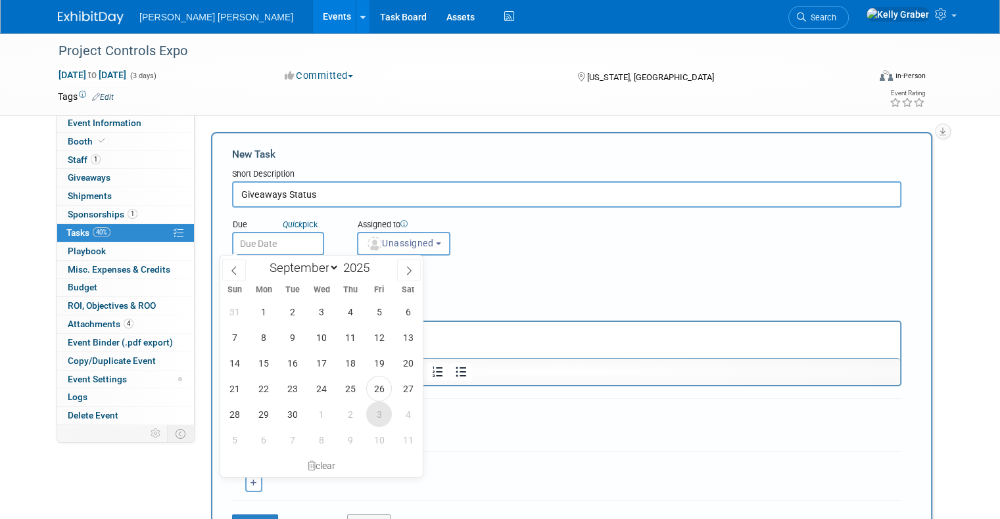
click at [378, 413] on span "3" at bounding box center [379, 415] width 26 height 26
type input "[DATE]"
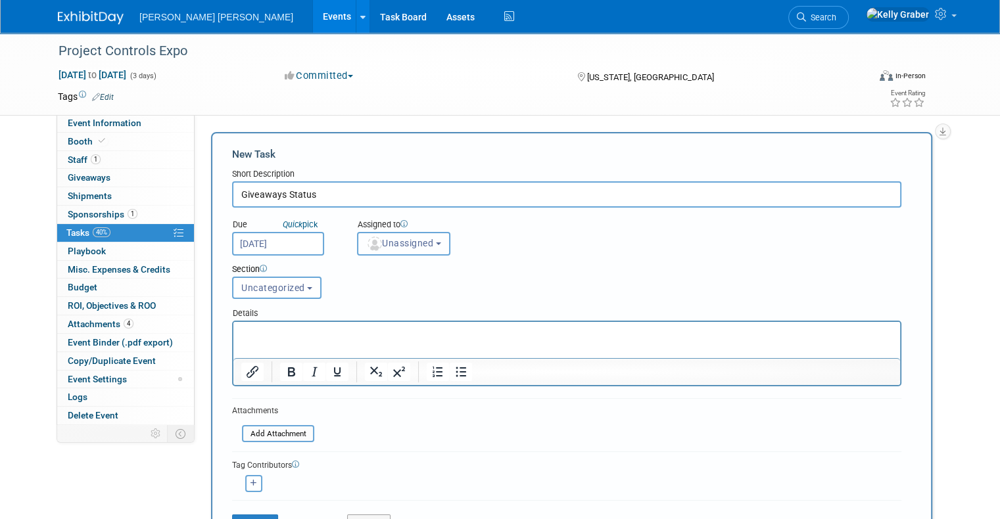
click at [384, 235] on button "Unassigned" at bounding box center [403, 244] width 93 height 24
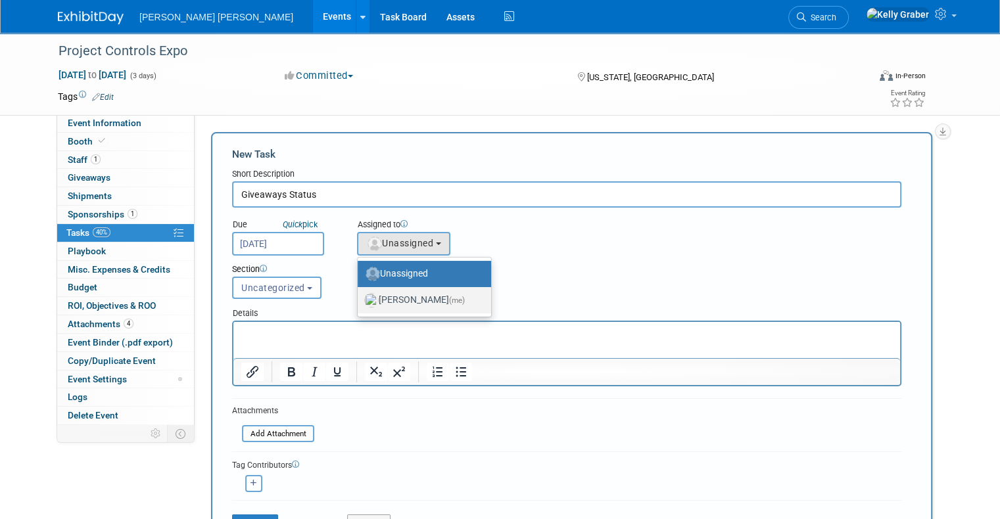
click at [379, 298] on label "[PERSON_NAME] (me)" at bounding box center [421, 300] width 114 height 21
click at [359, 298] on input "[PERSON_NAME] (me)" at bounding box center [355, 298] width 9 height 9
select select "ec37184c-c01f-4f21-939d-fe7fd02e2e7e"
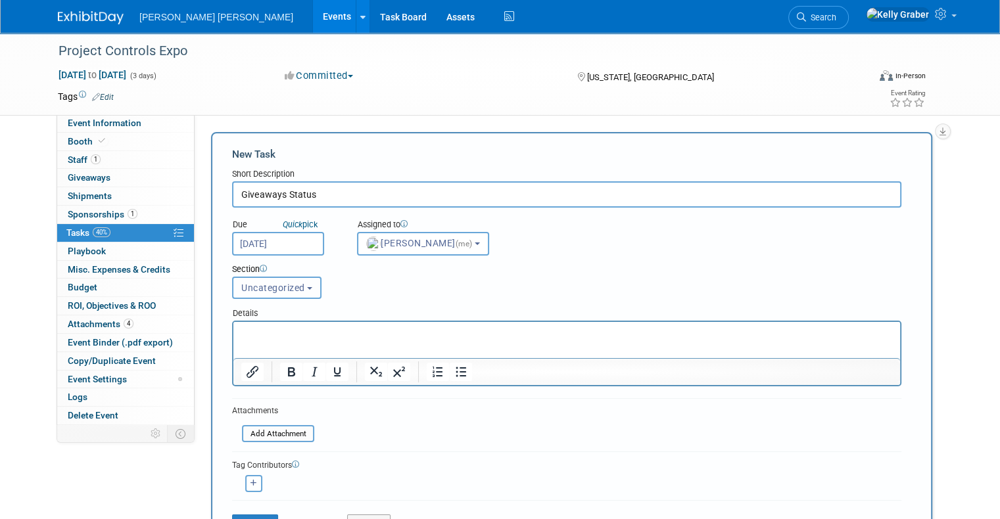
click at [272, 283] on span "Uncategorized" at bounding box center [273, 288] width 64 height 11
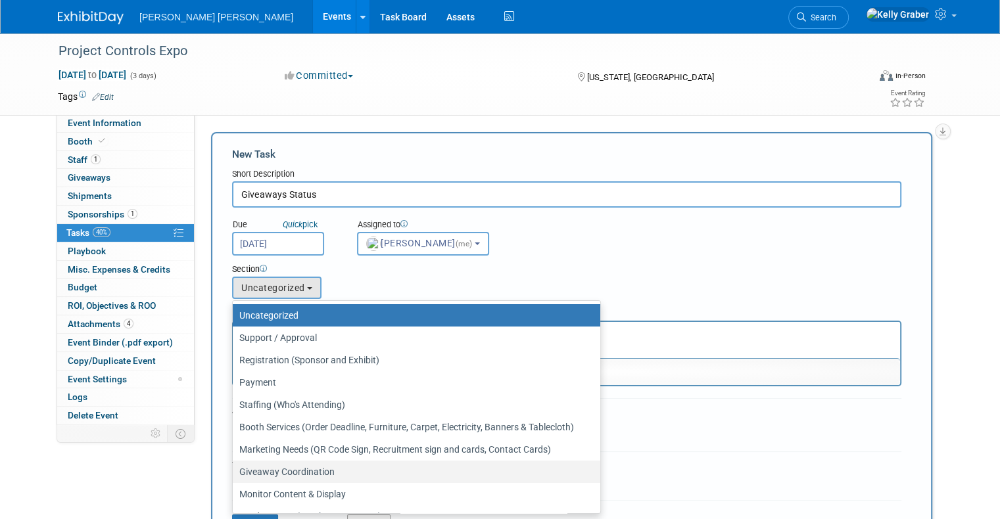
click at [280, 465] on label "Giveaway Coordination" at bounding box center [413, 471] width 348 height 17
click at [235, 468] on input "Giveaway Coordination" at bounding box center [230, 472] width 9 height 9
select select "11274709"
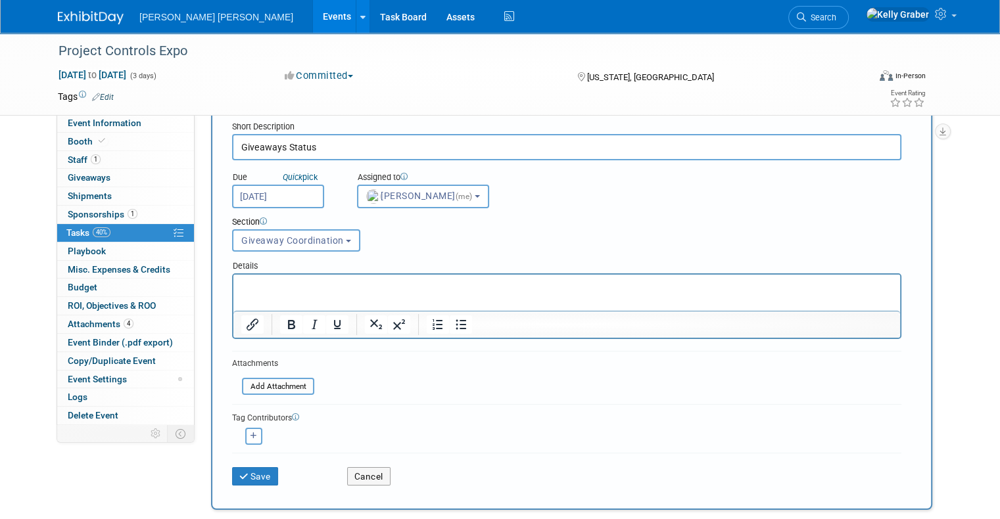
scroll to position [131, 0]
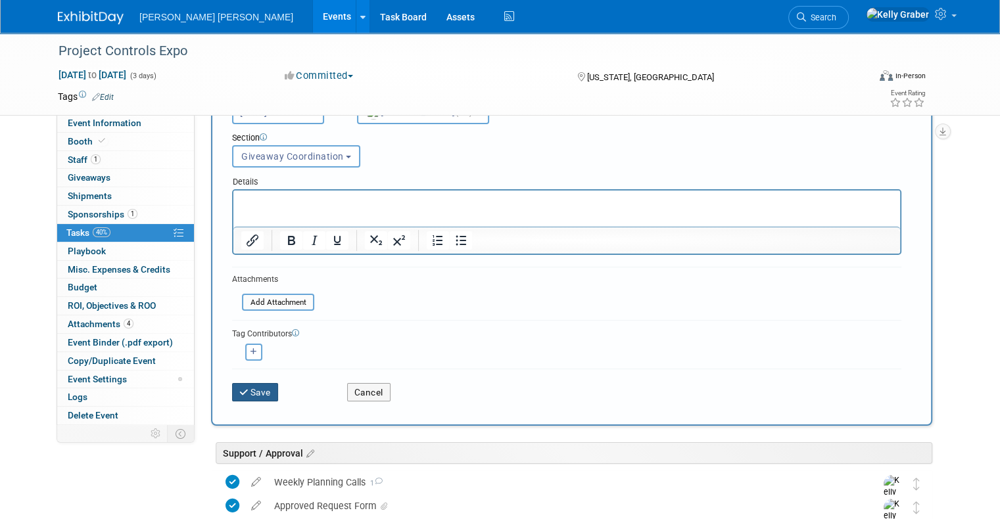
click at [244, 391] on button "Save" at bounding box center [255, 392] width 46 height 18
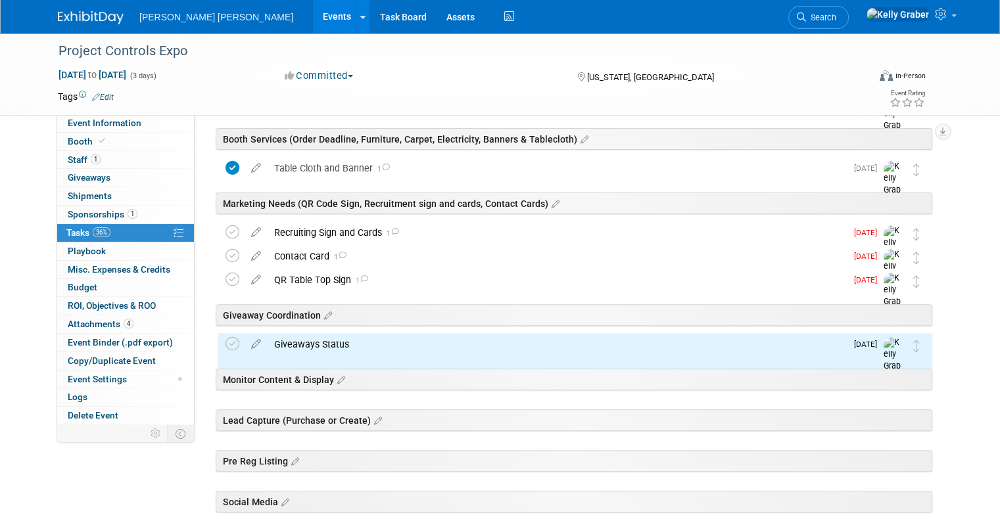
scroll to position [329, 0]
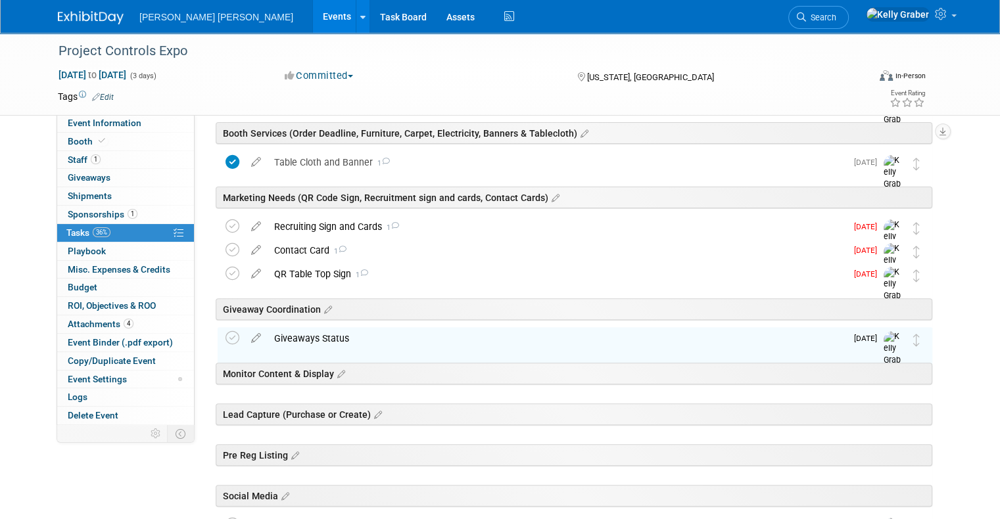
click at [318, 339] on div "Giveaways Status" at bounding box center [556, 338] width 578 height 22
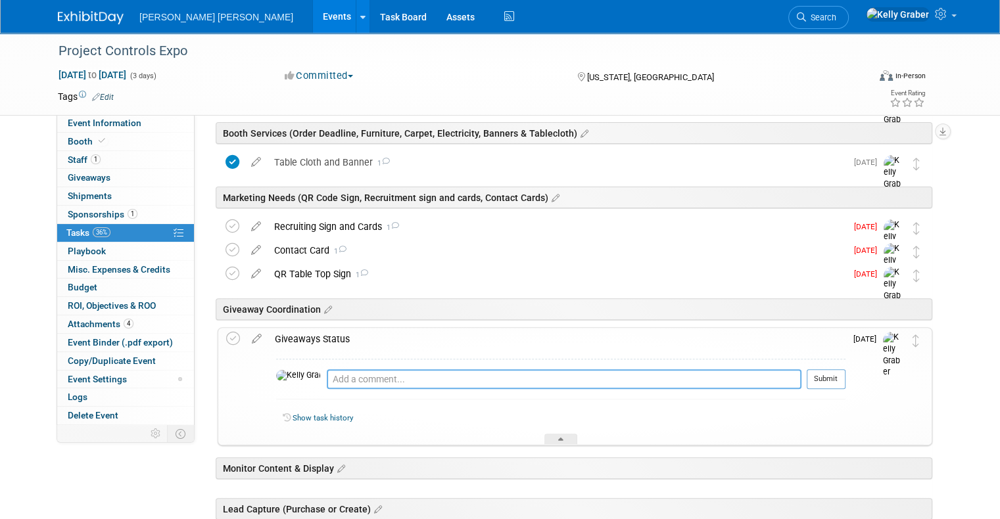
click at [327, 380] on textarea at bounding box center [564, 379] width 475 height 20
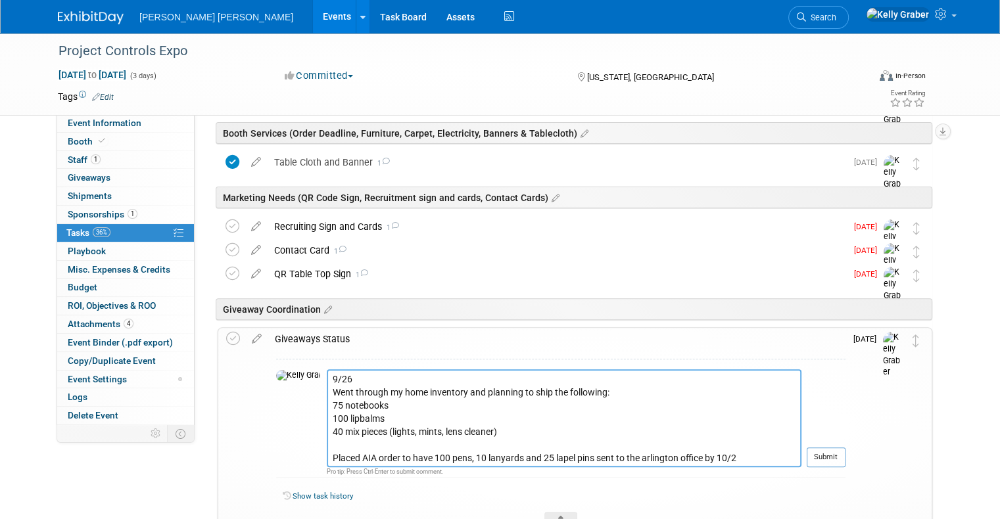
drag, startPoint x: 628, startPoint y: 450, endPoint x: 627, endPoint y: 457, distance: 8.0
type textarea "9/26 Went through my home inventory and planning to ship the following: 75 note…"
click at [834, 448] on button "Submit" at bounding box center [825, 458] width 39 height 20
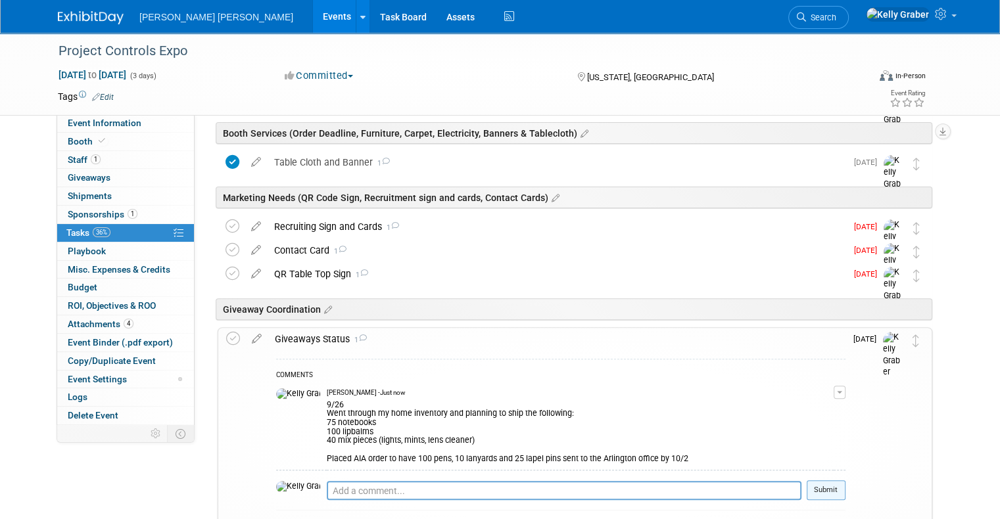
click at [845, 482] on button "Submit" at bounding box center [825, 490] width 39 height 20
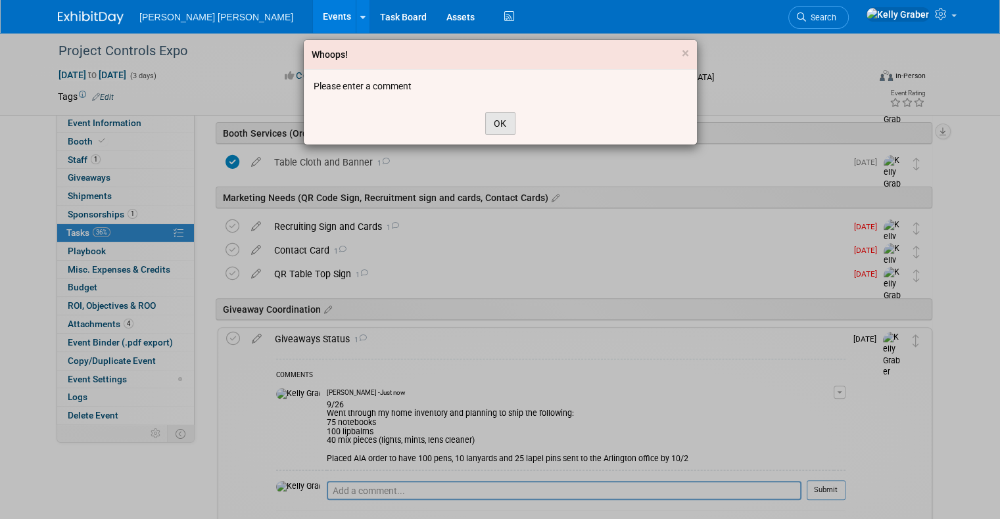
click at [492, 122] on button "OK" at bounding box center [500, 123] width 30 height 22
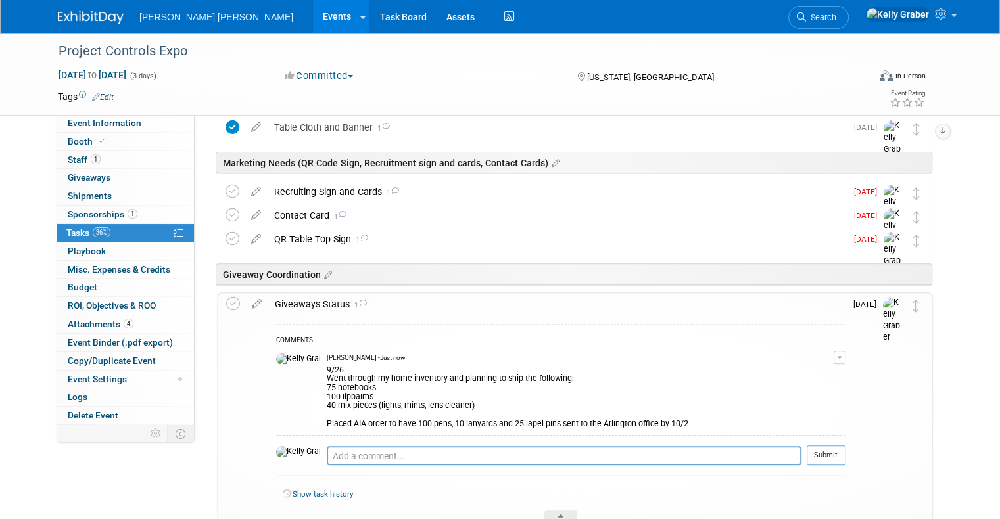
scroll to position [394, 0]
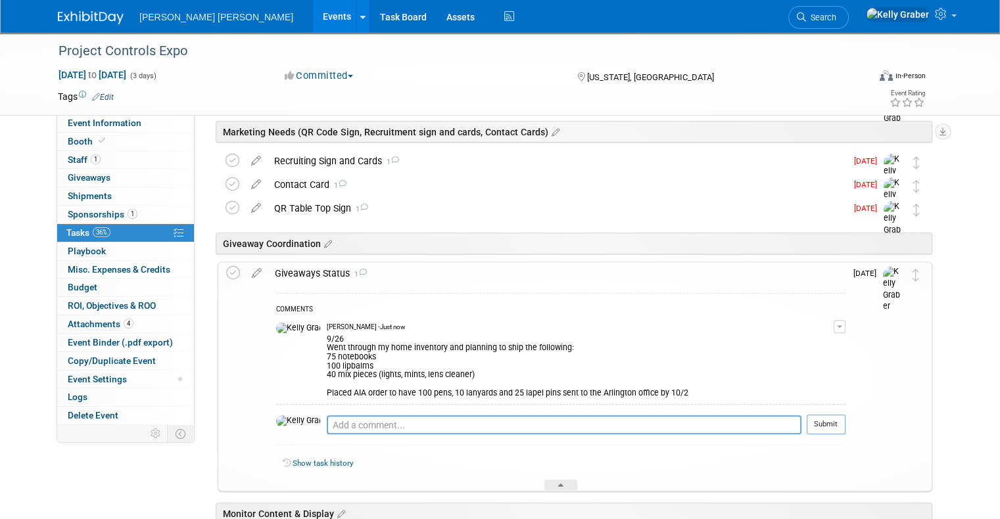
click at [218, 275] on div "Giveaways Status 1 COMMENTS [PERSON_NAME] - Just now 9/26 Went through my home …" at bounding box center [575, 377] width 714 height 230
click at [226, 274] on icon at bounding box center [233, 273] width 14 height 14
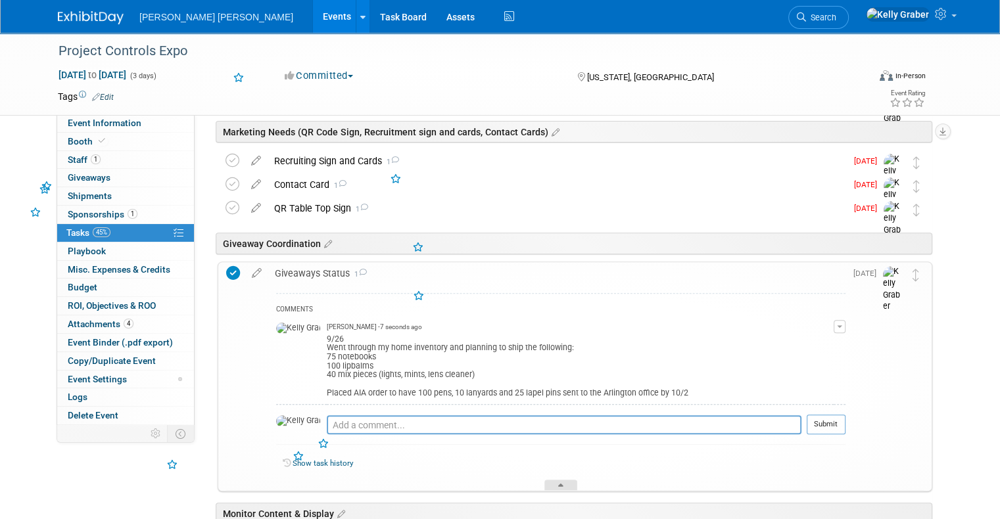
click at [559, 484] on div at bounding box center [560, 485] width 33 height 11
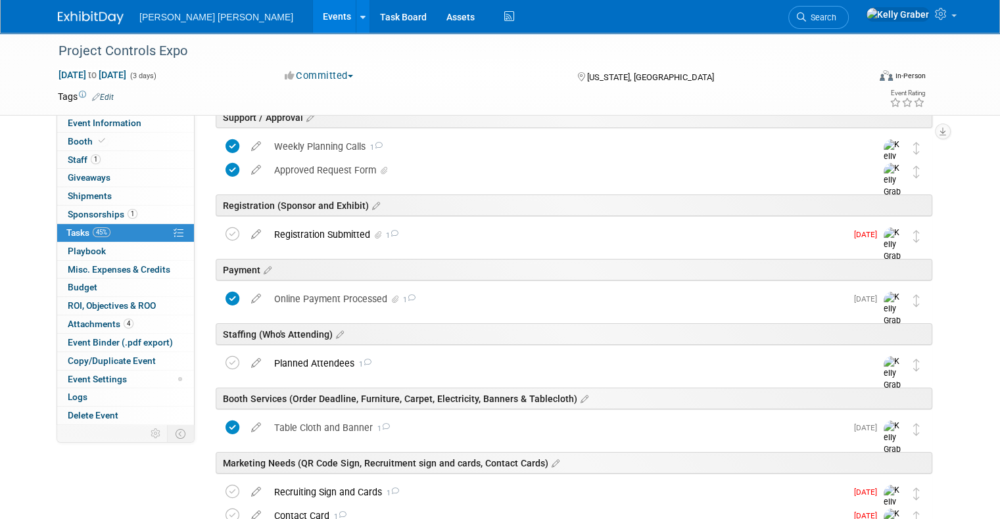
scroll to position [0, 0]
